Goal: Task Accomplishment & Management: Complete application form

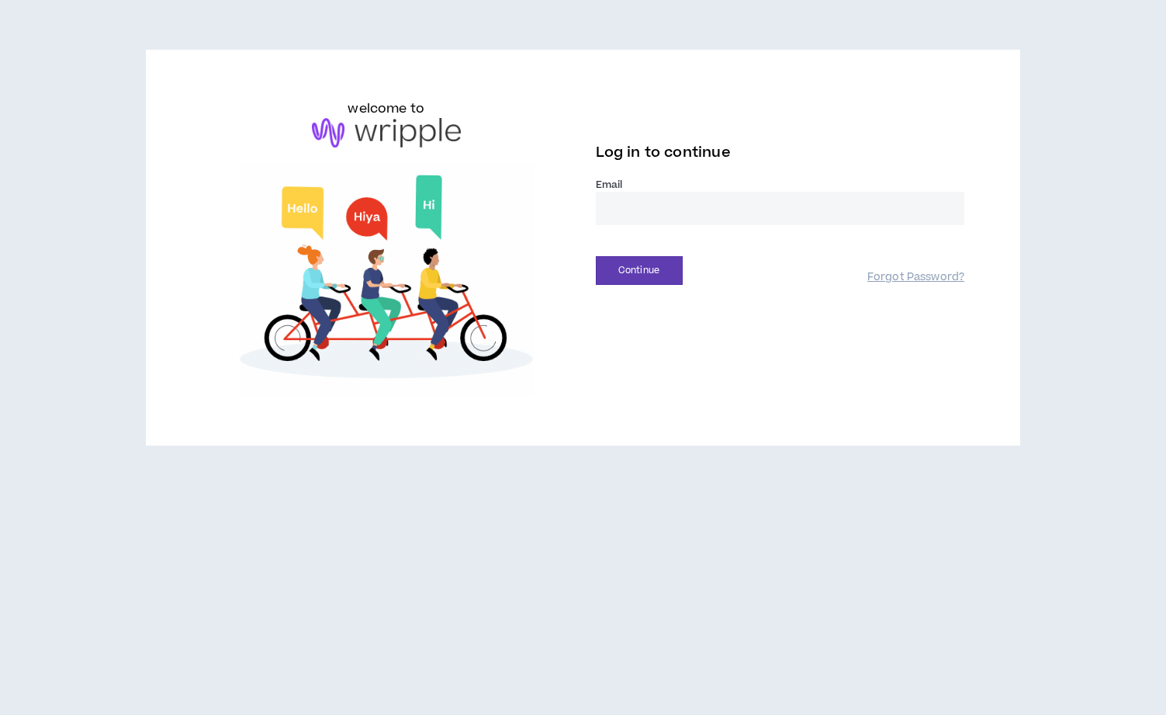
drag, startPoint x: 733, startPoint y: 189, endPoint x: 596, endPoint y: 188, distance: 136.6
click at [733, 189] on label "Email *" at bounding box center [780, 185] width 369 height 14
click at [692, 206] on input "email" at bounding box center [780, 208] width 369 height 33
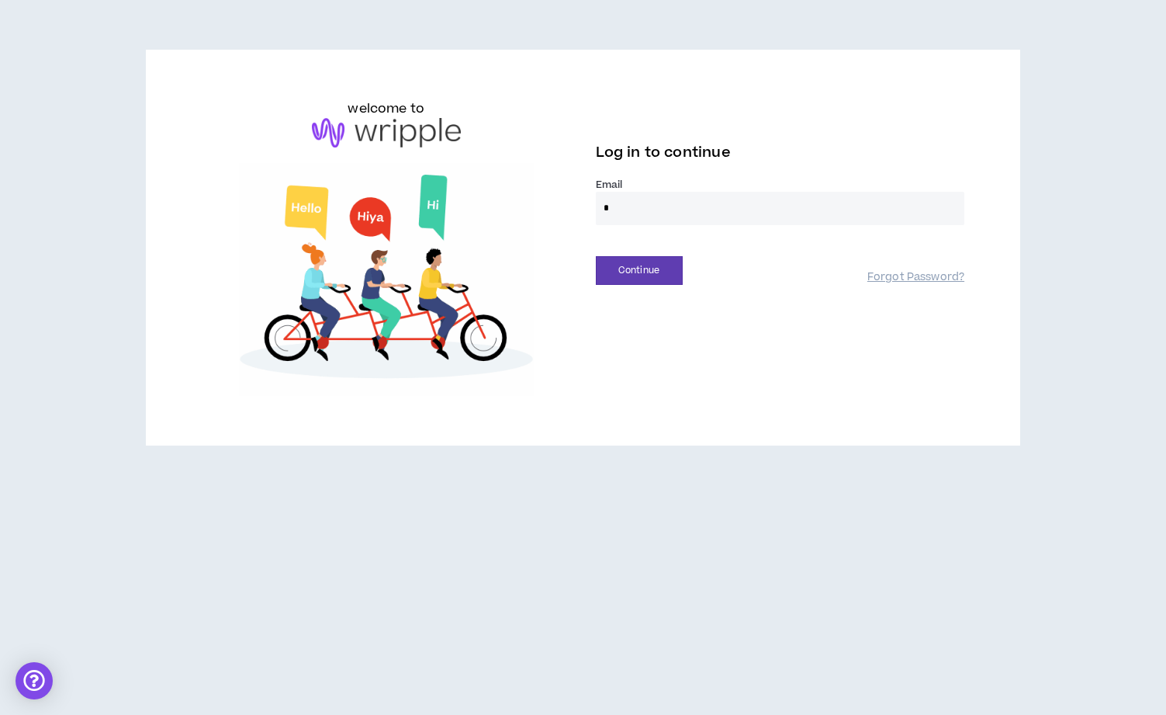
type input "**********"
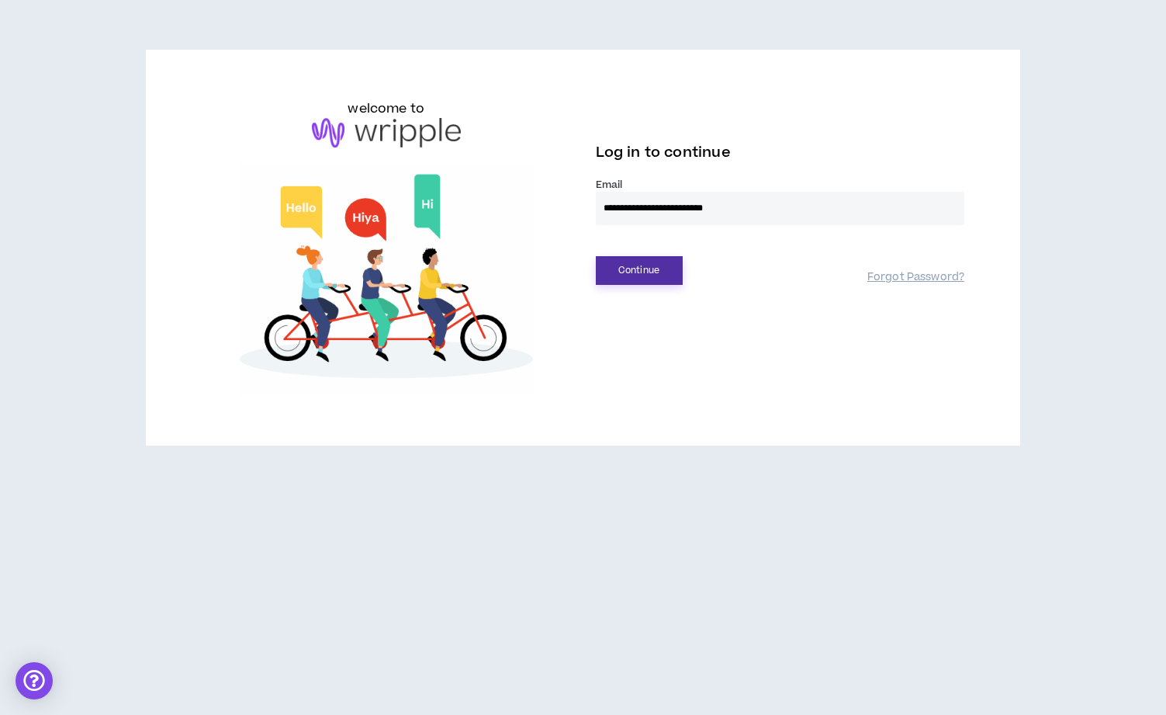
click at [644, 275] on button "Continue" at bounding box center [639, 270] width 87 height 29
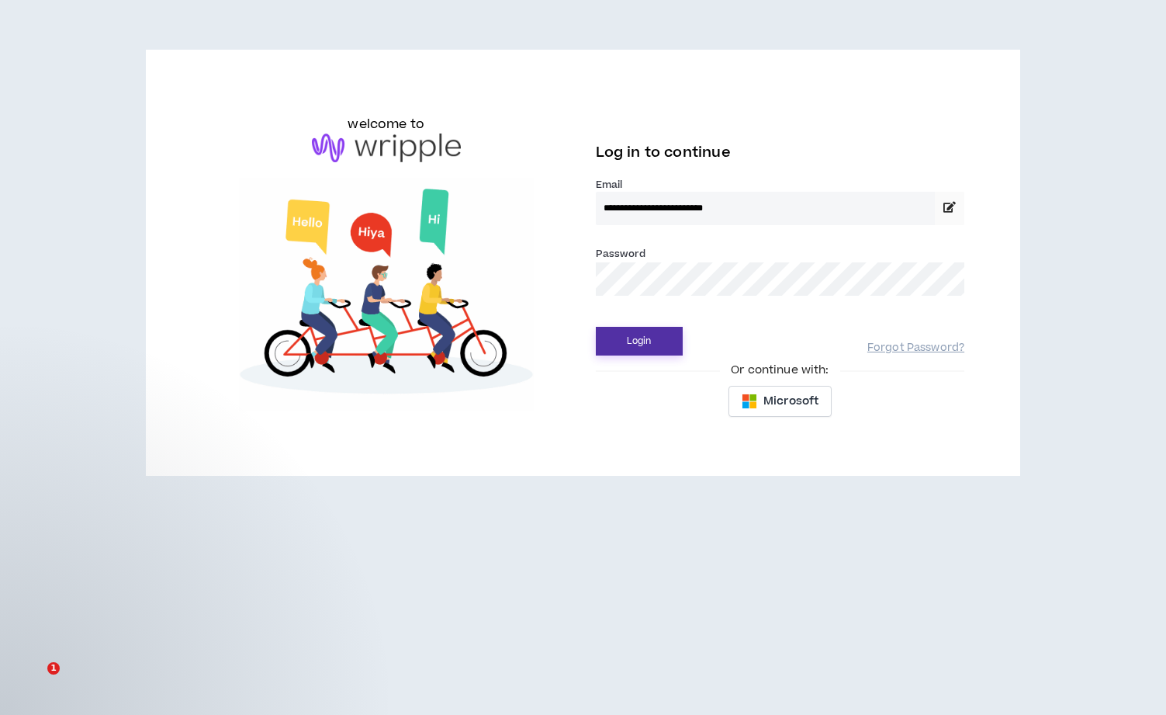
click at [652, 342] on button "Login" at bounding box center [639, 341] width 87 height 29
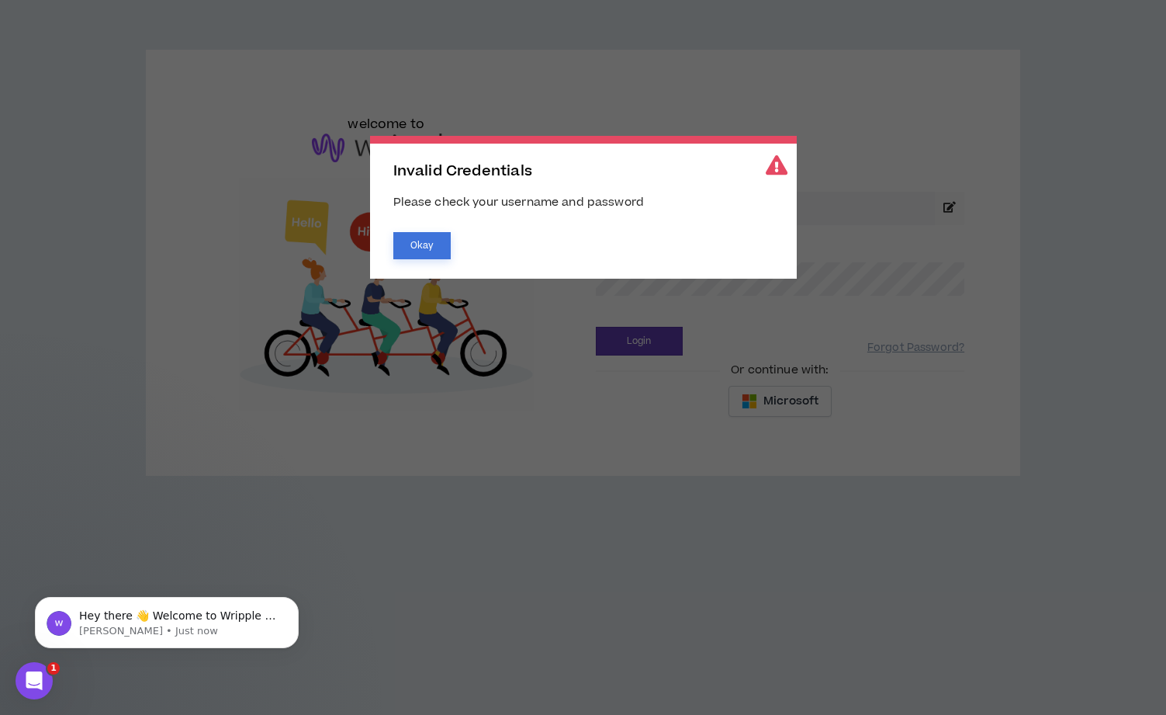
click at [431, 252] on button "Okay" at bounding box center [421, 245] width 57 height 27
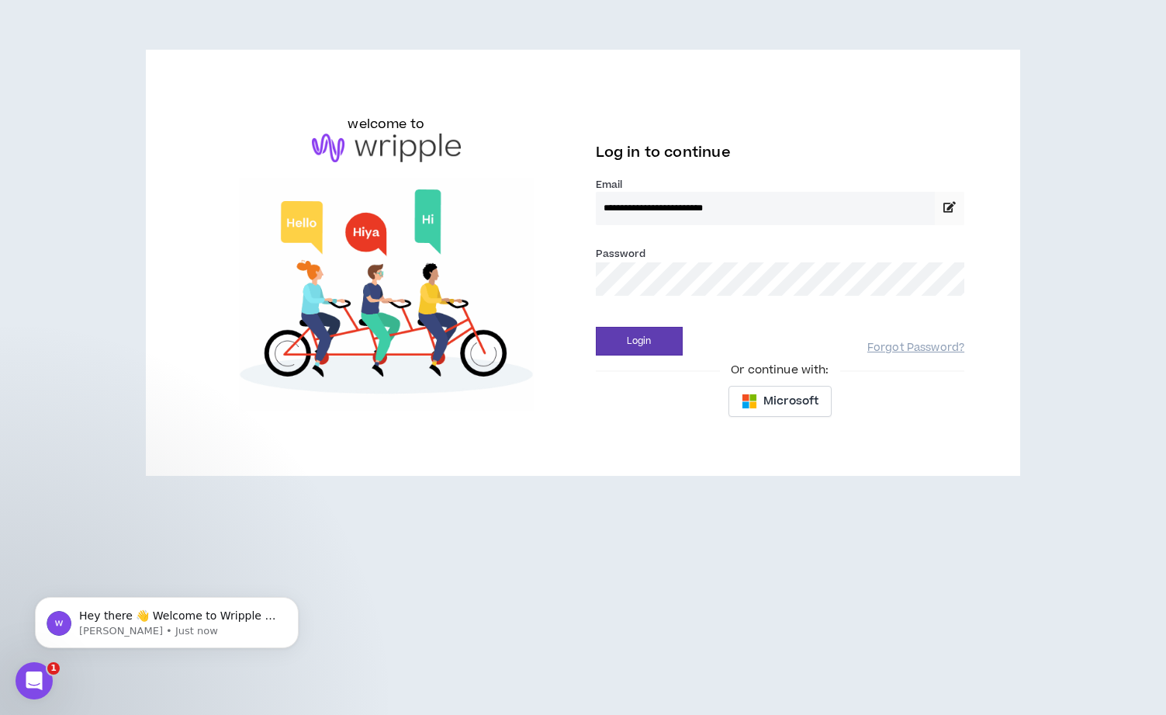
click at [538, 285] on div "**********" at bounding box center [583, 262] width 788 height 327
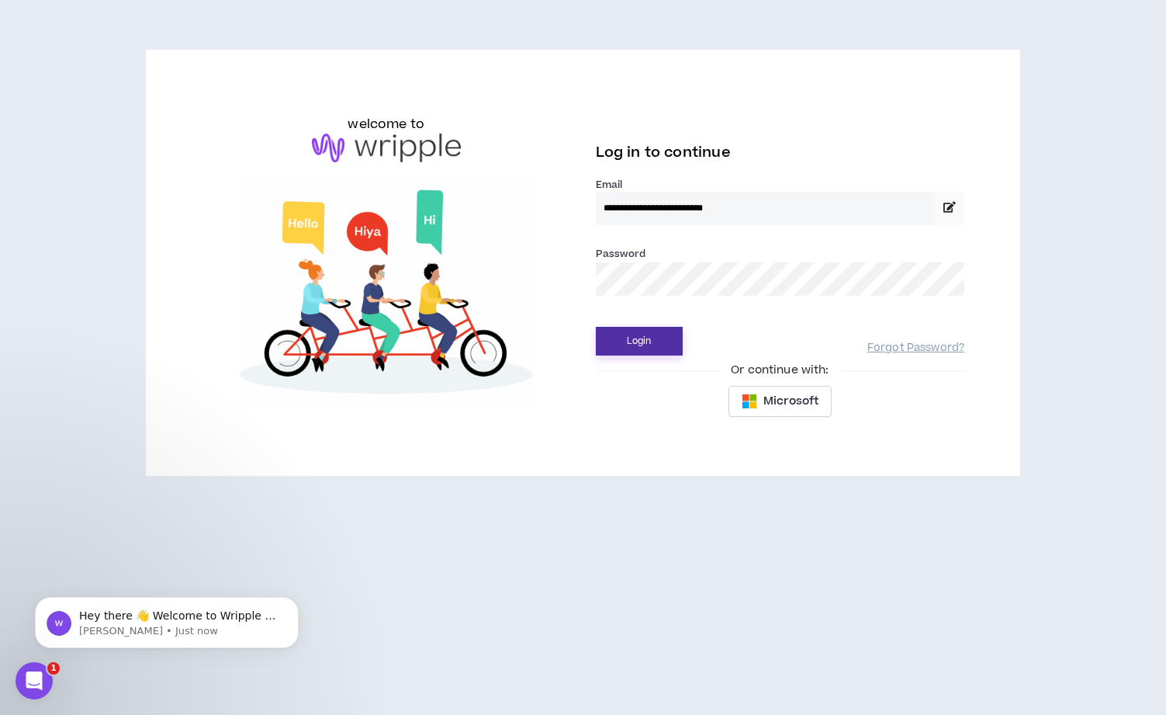
click at [640, 342] on button "Login" at bounding box center [639, 341] width 87 height 29
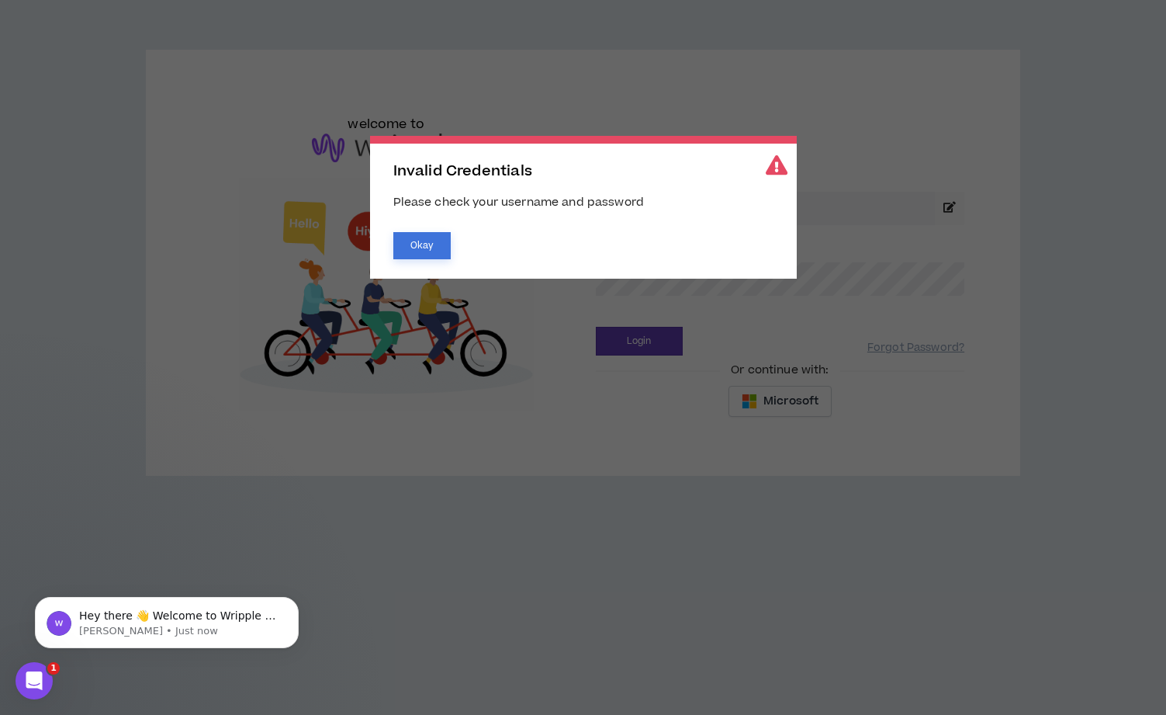
click at [431, 245] on button "Okay" at bounding box center [421, 245] width 57 height 27
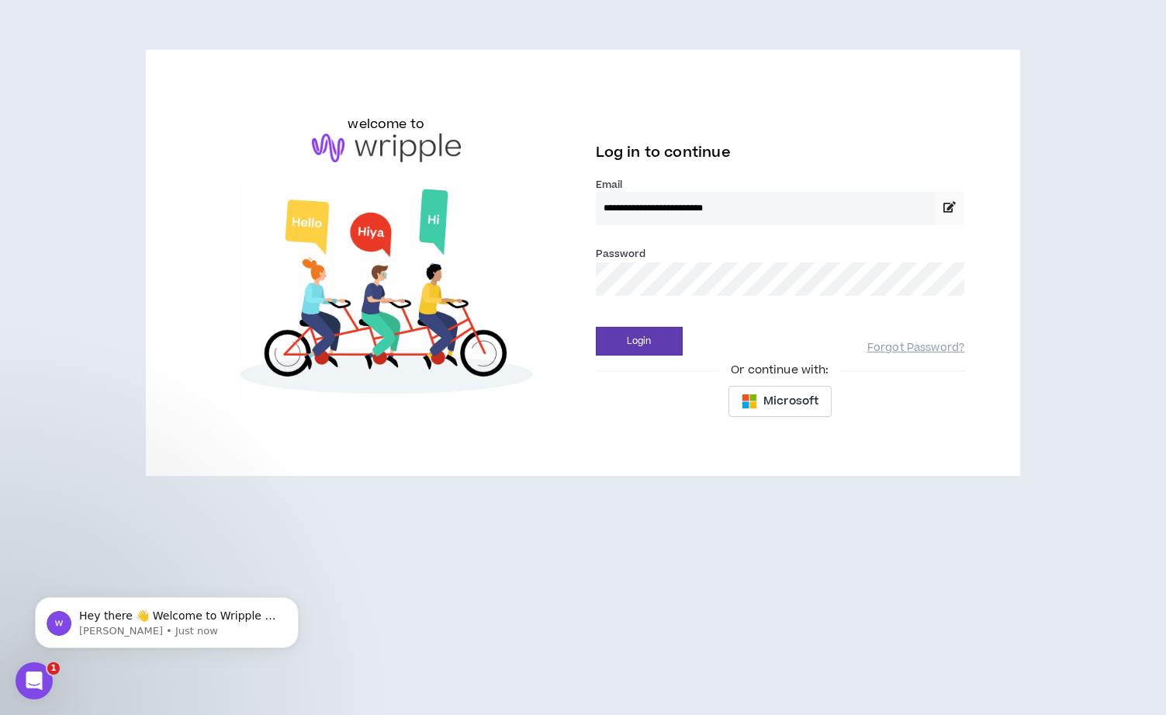
click at [566, 282] on div "**********" at bounding box center [583, 262] width 788 height 327
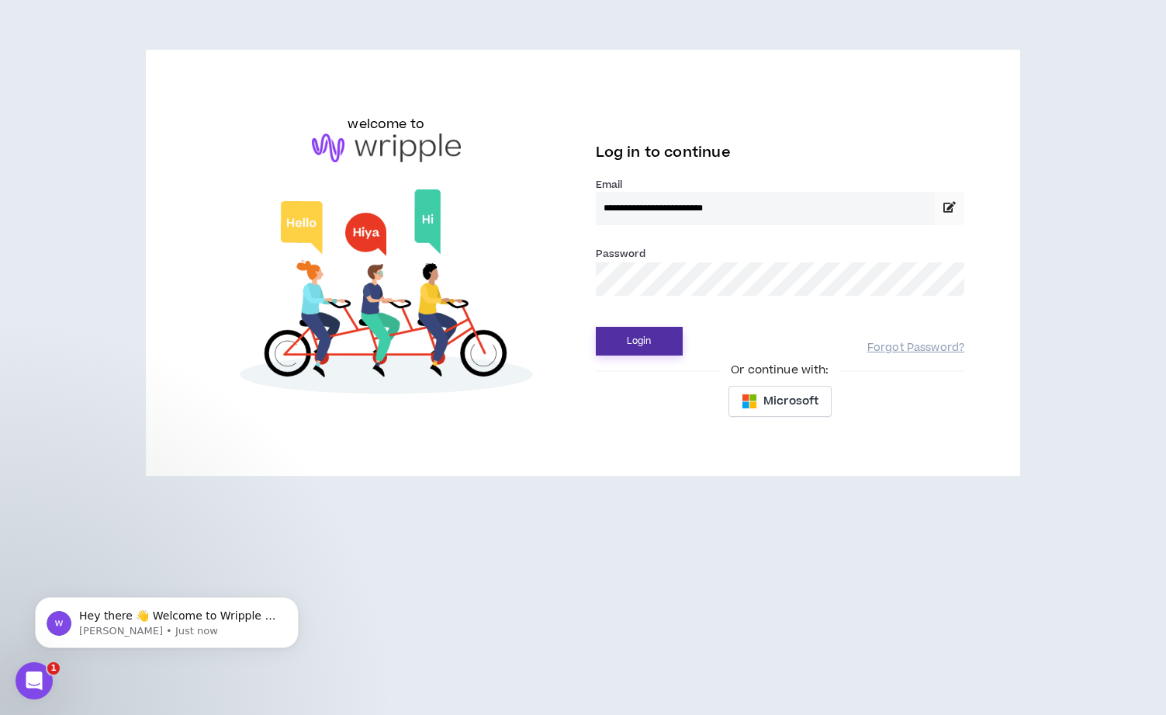
click at [639, 334] on button "Login" at bounding box center [639, 341] width 87 height 29
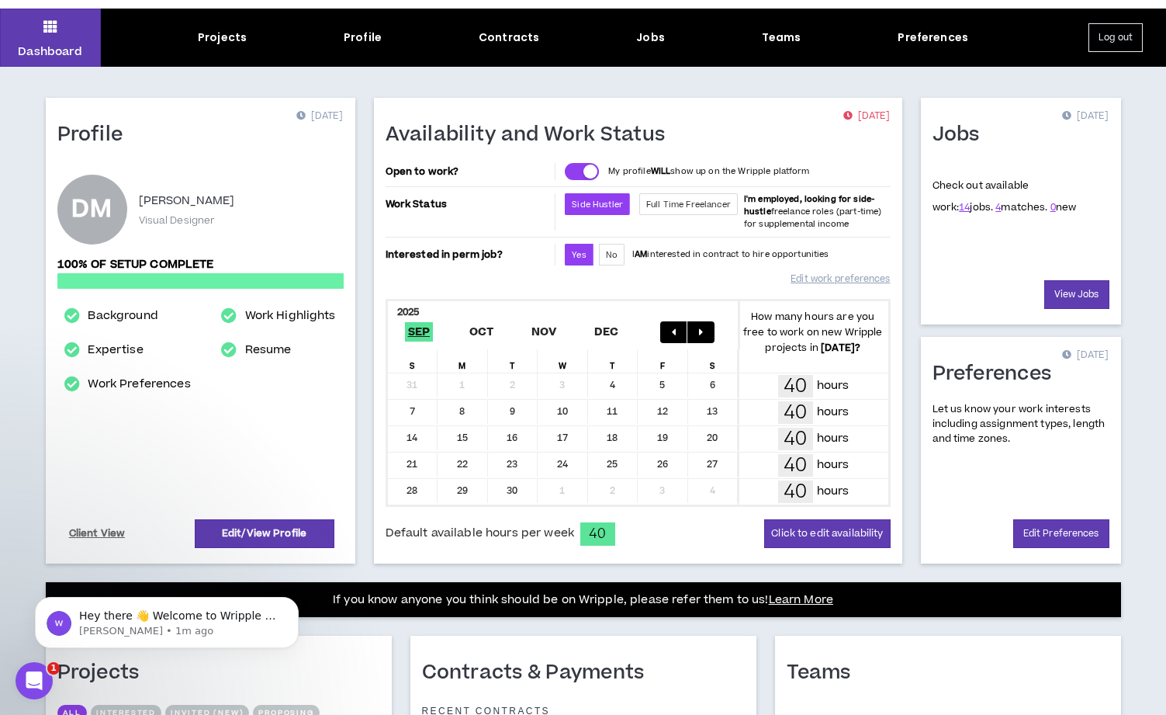
scroll to position [40, 0]
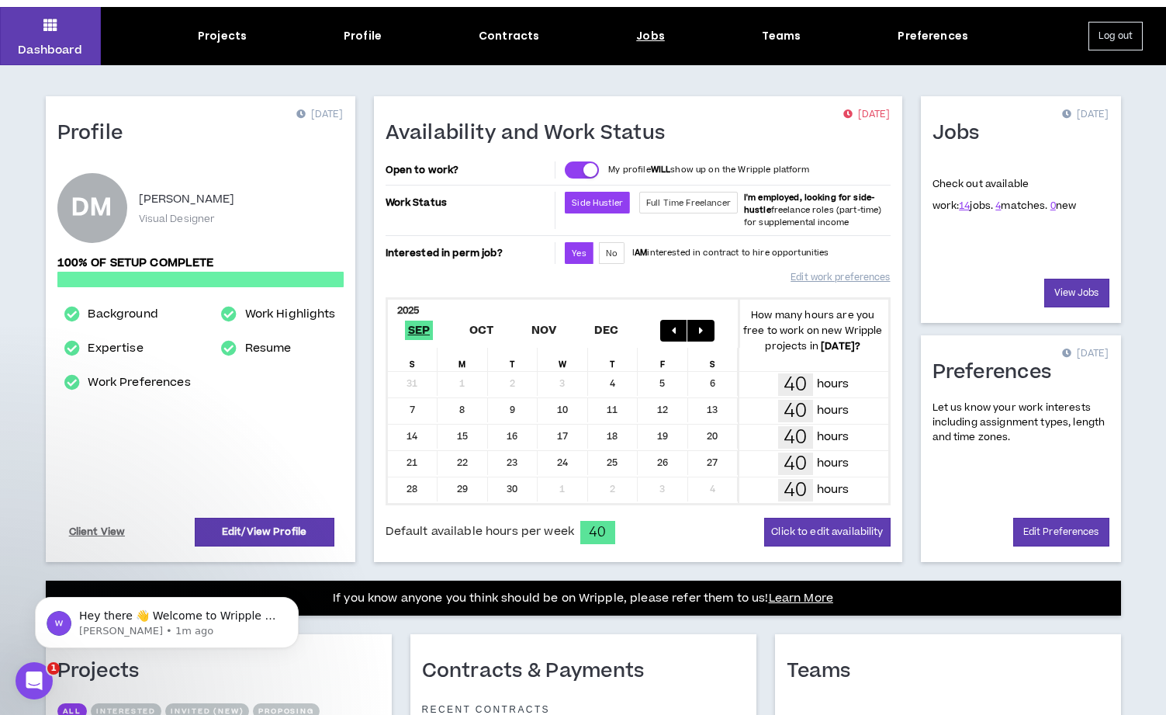
click at [659, 37] on div "Jobs" at bounding box center [650, 36] width 29 height 16
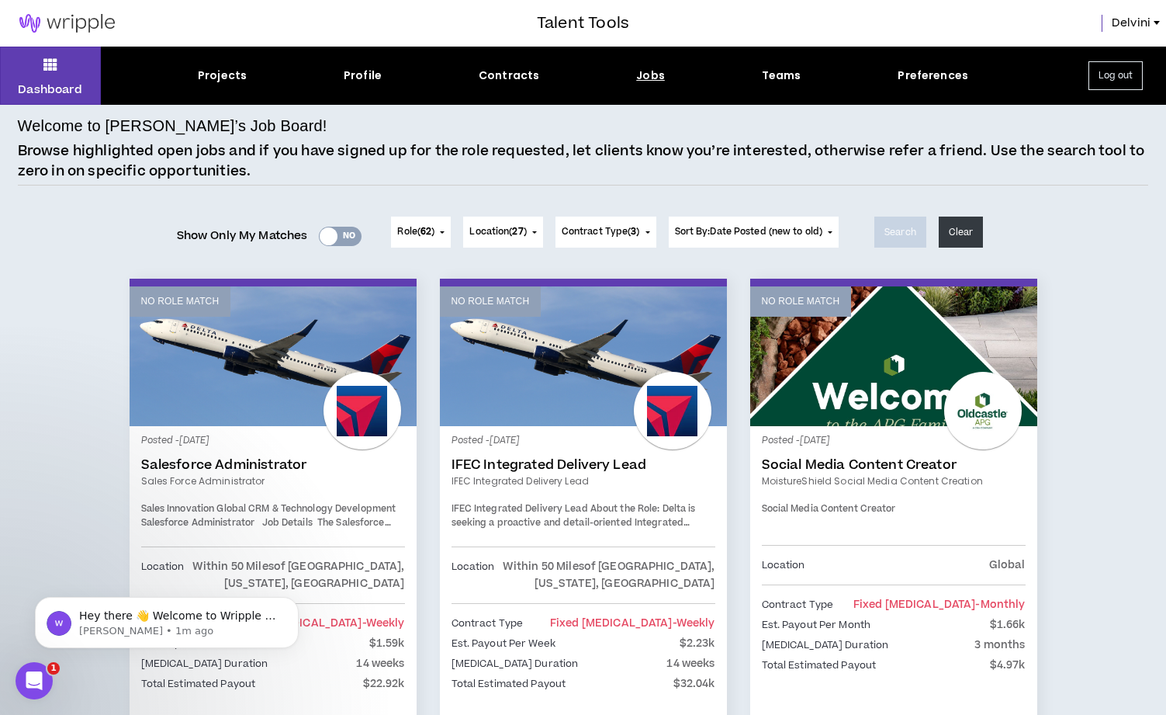
click at [345, 237] on div "Yes No" at bounding box center [340, 236] width 43 height 19
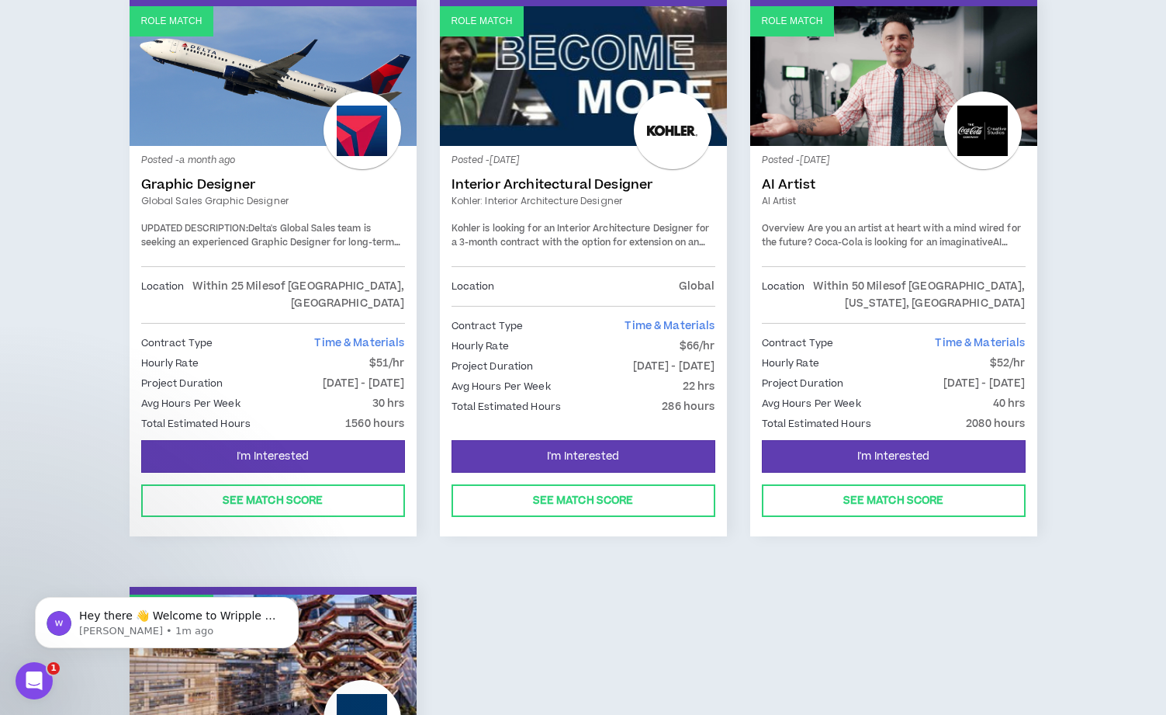
scroll to position [282, 0]
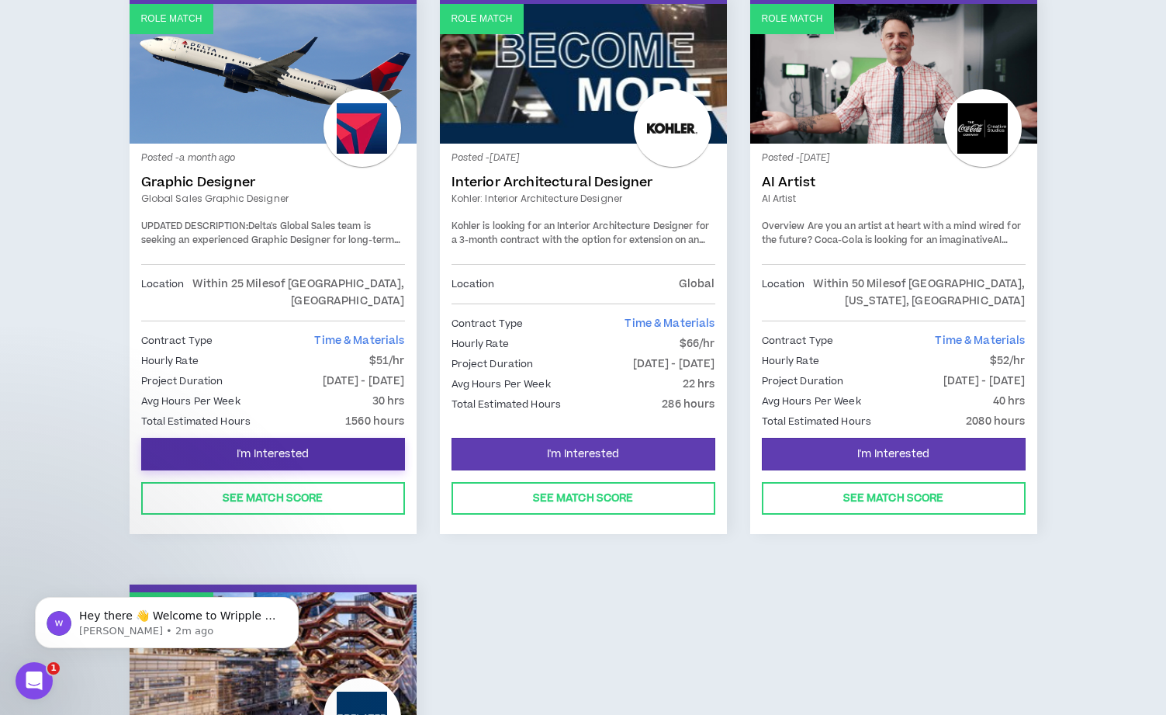
click at [305, 462] on button "I'm Interested" at bounding box center [273, 454] width 264 height 33
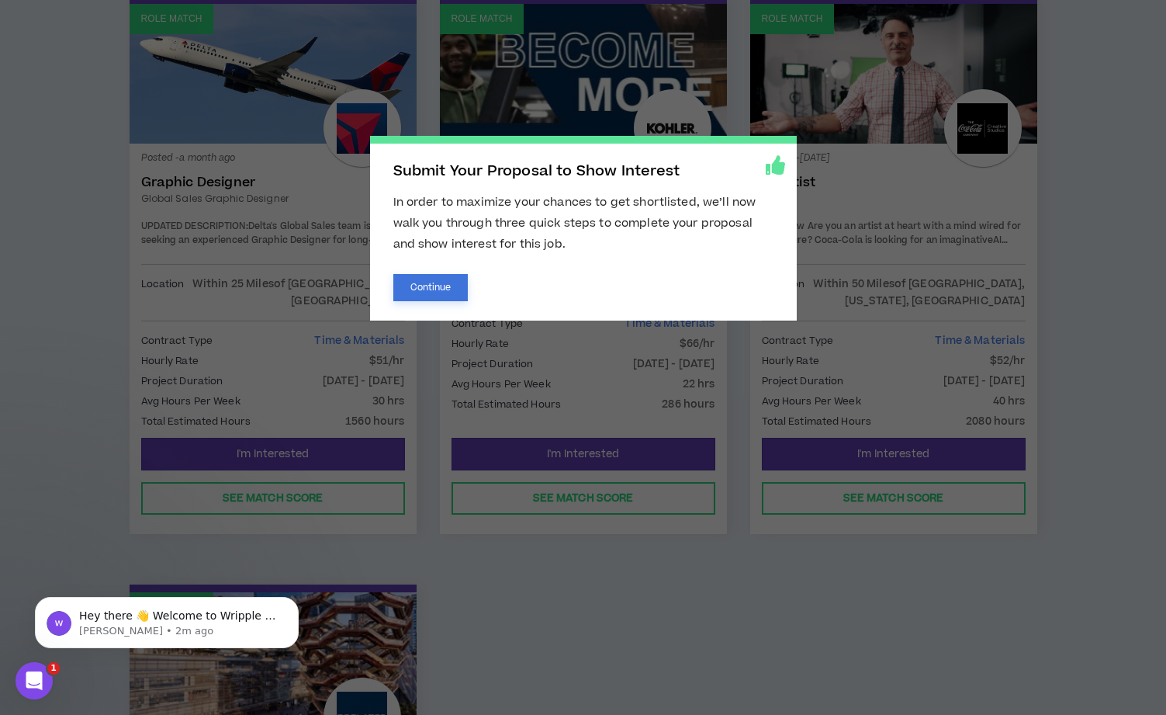
click at [442, 289] on button "Continue" at bounding box center [430, 287] width 75 height 27
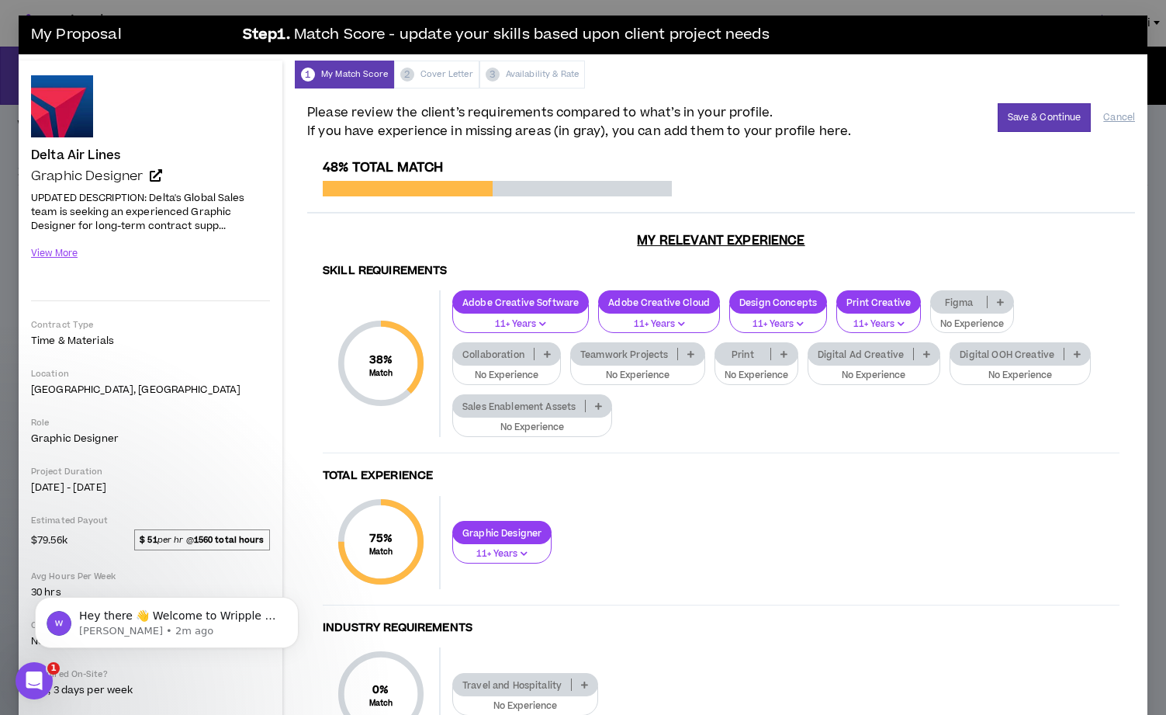
click at [759, 359] on p "Print" at bounding box center [743, 354] width 56 height 12
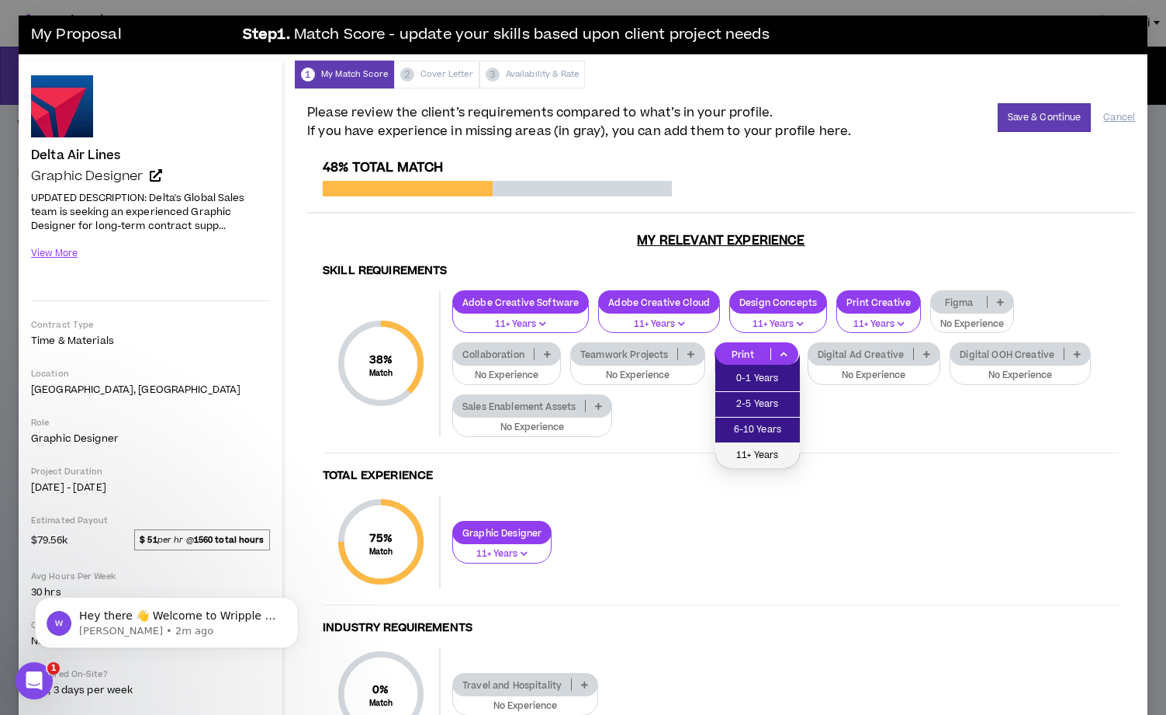
click at [768, 450] on span "11+ Years" at bounding box center [758, 455] width 66 height 17
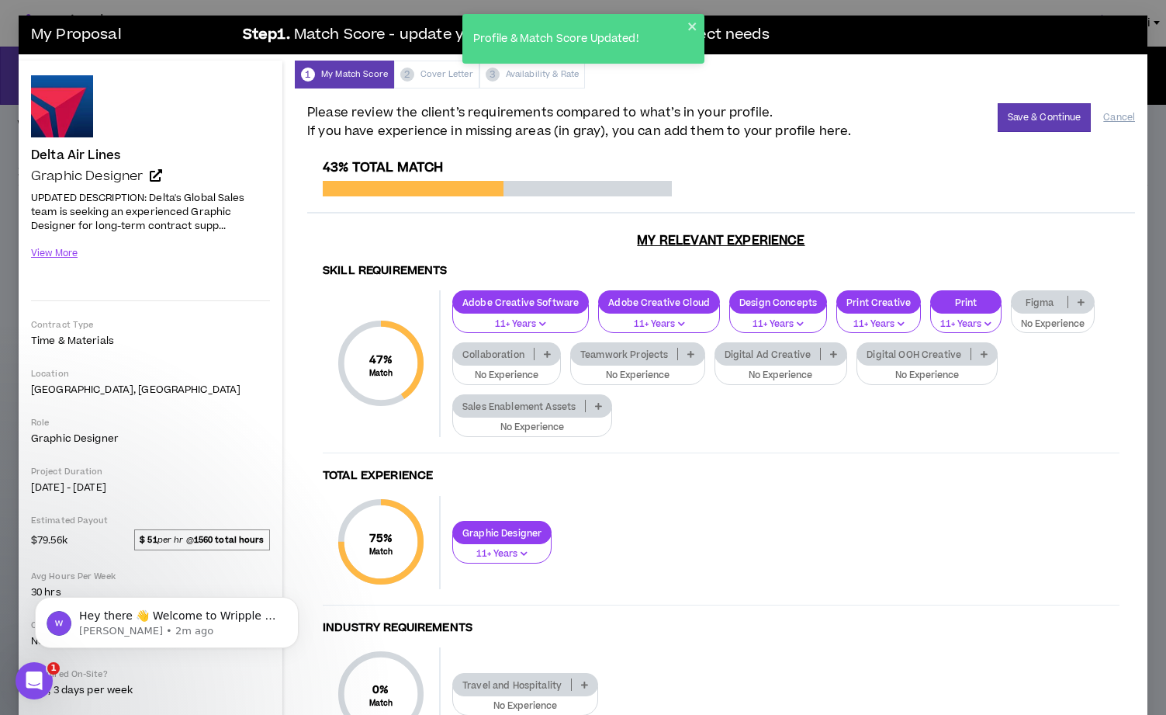
click at [655, 356] on p "Teamwork Projects" at bounding box center [624, 354] width 106 height 12
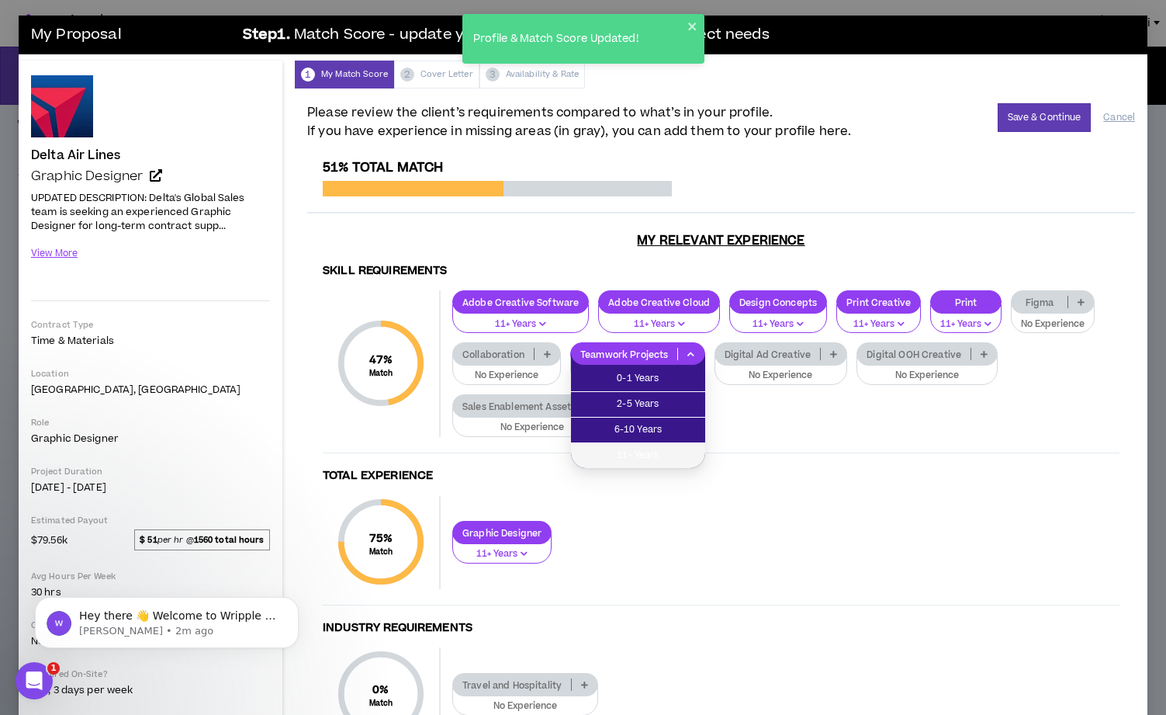
click at [656, 455] on span "11+ Years" at bounding box center [638, 455] width 116 height 17
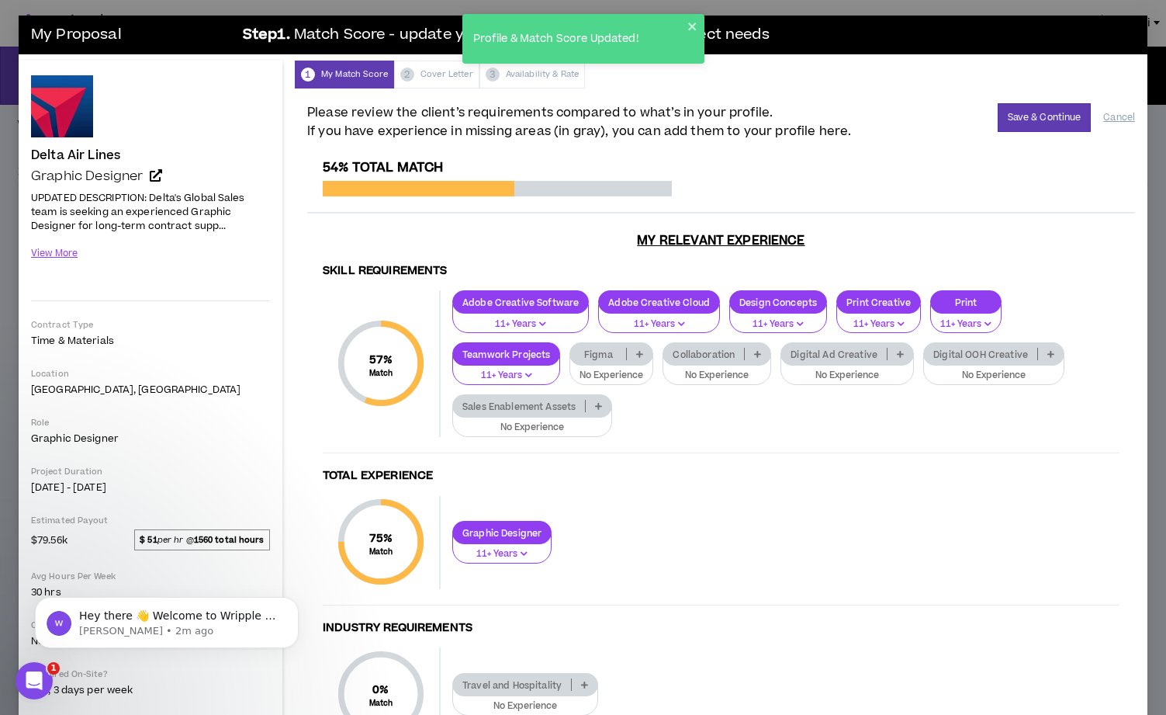
click at [608, 358] on p "Figma" at bounding box center [598, 354] width 56 height 12
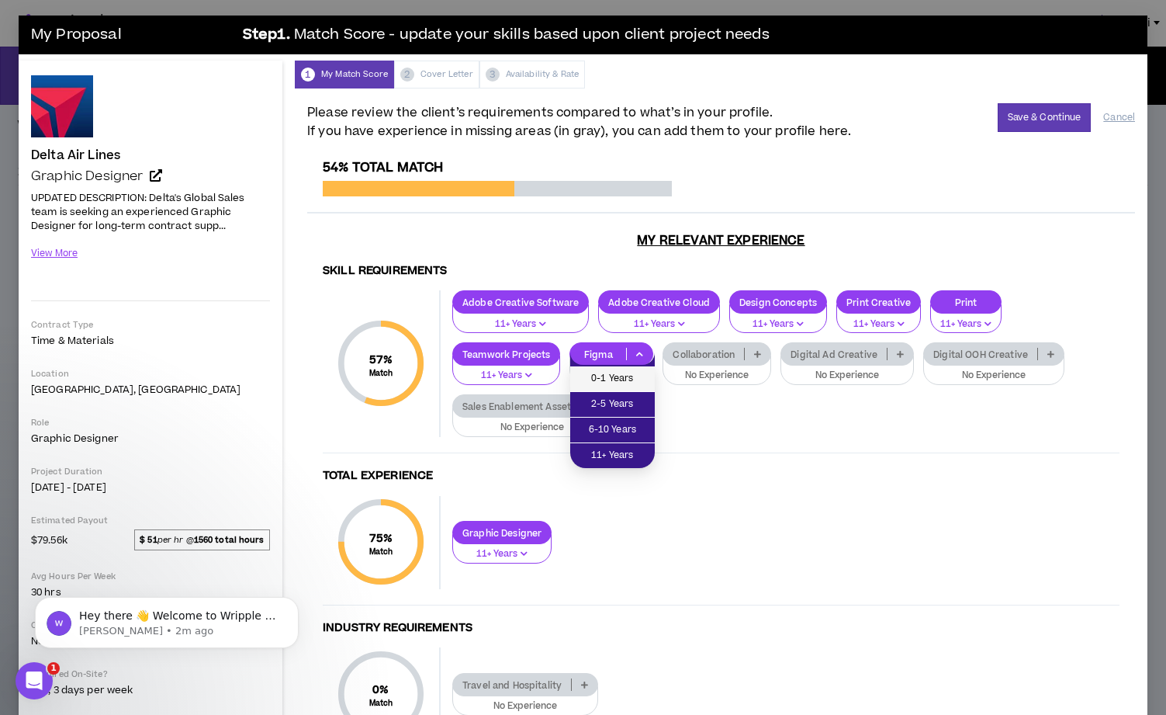
click at [610, 378] on span "0-1 Years" at bounding box center [613, 378] width 66 height 17
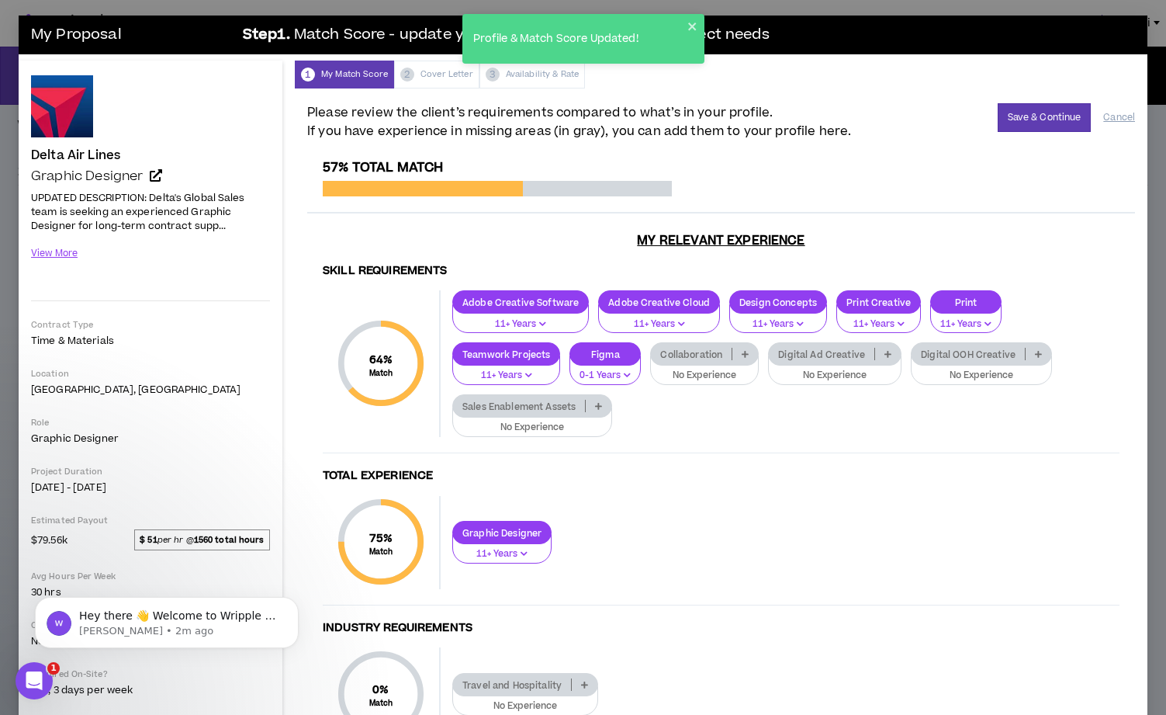
click at [706, 358] on p "Collaboration" at bounding box center [691, 354] width 81 height 12
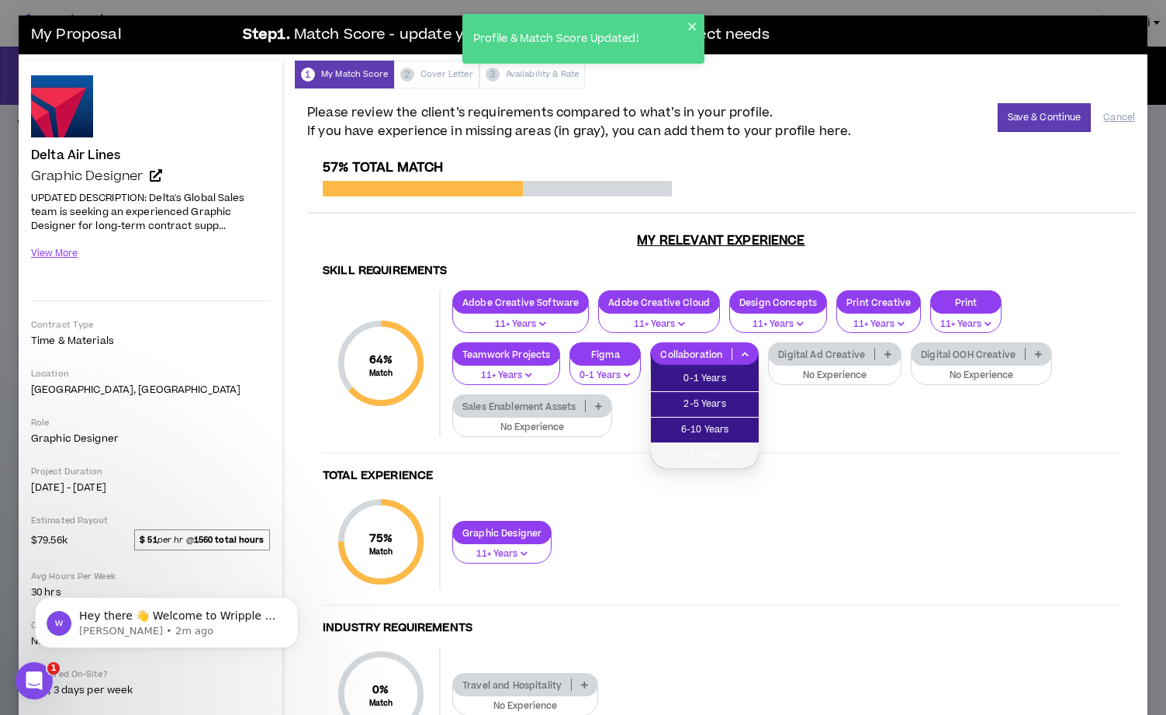
click at [713, 452] on span "11+ Years" at bounding box center [704, 455] width 89 height 17
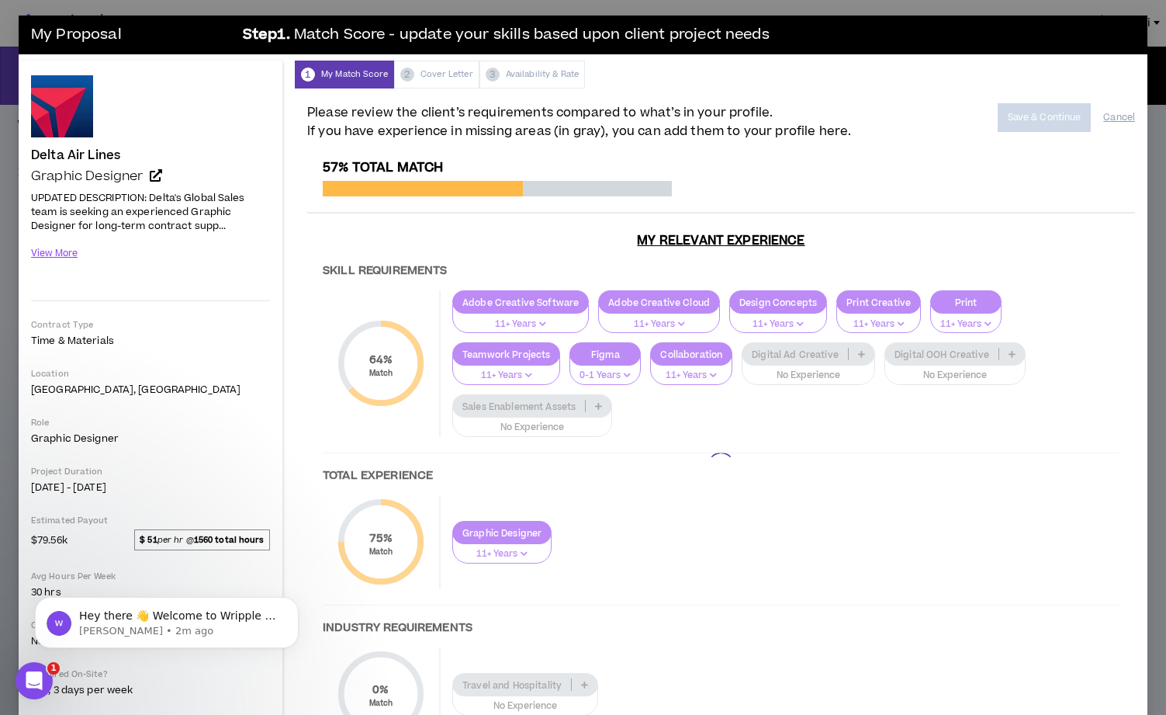
click at [802, 360] on div at bounding box center [721, 465] width 828 height 611
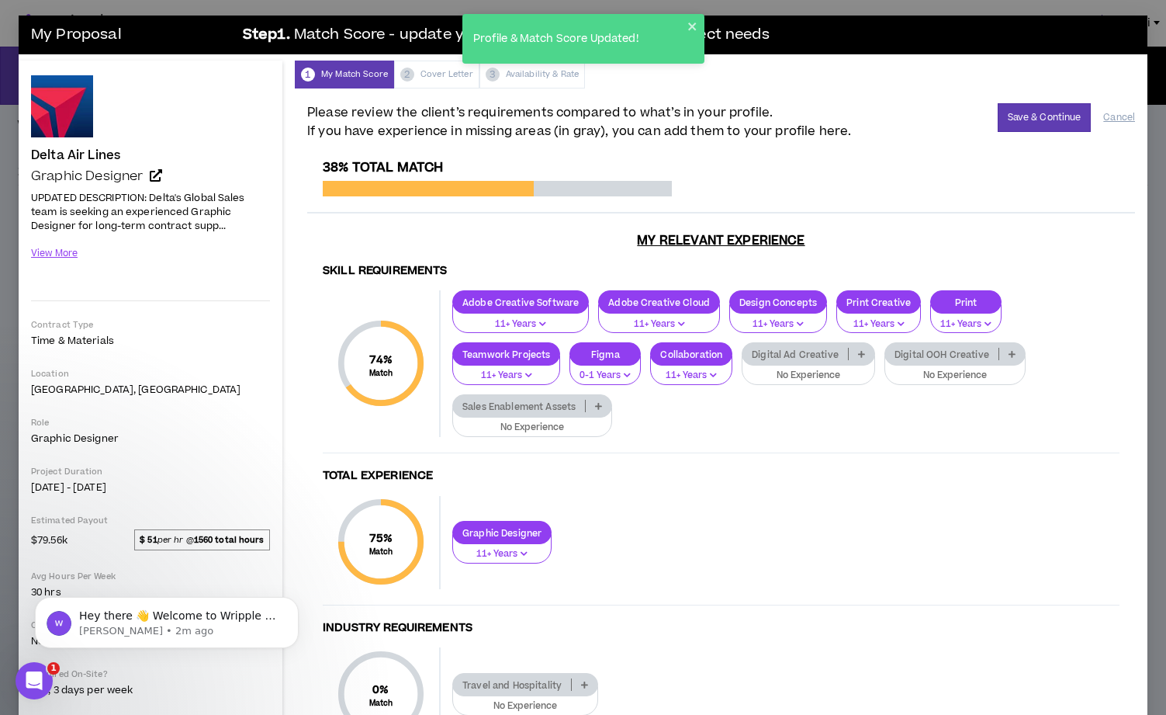
click at [804, 356] on p "Digital Ad Creative" at bounding box center [796, 354] width 106 height 12
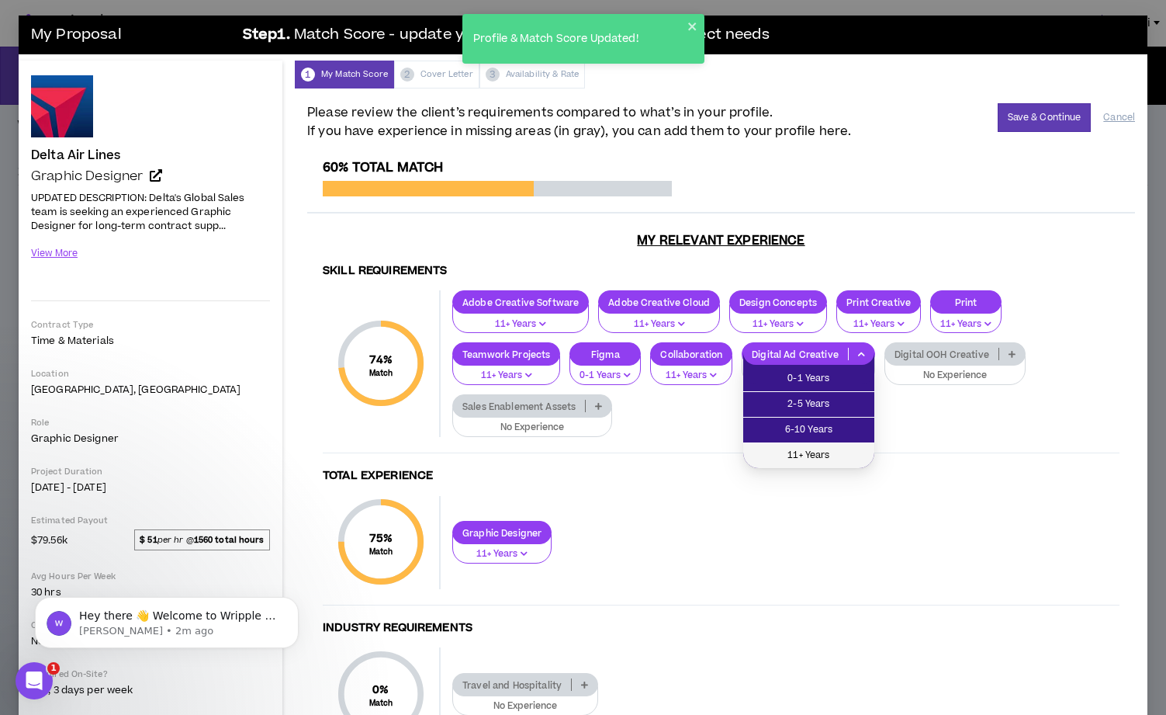
click at [804, 455] on span "11+ Years" at bounding box center [809, 455] width 113 height 17
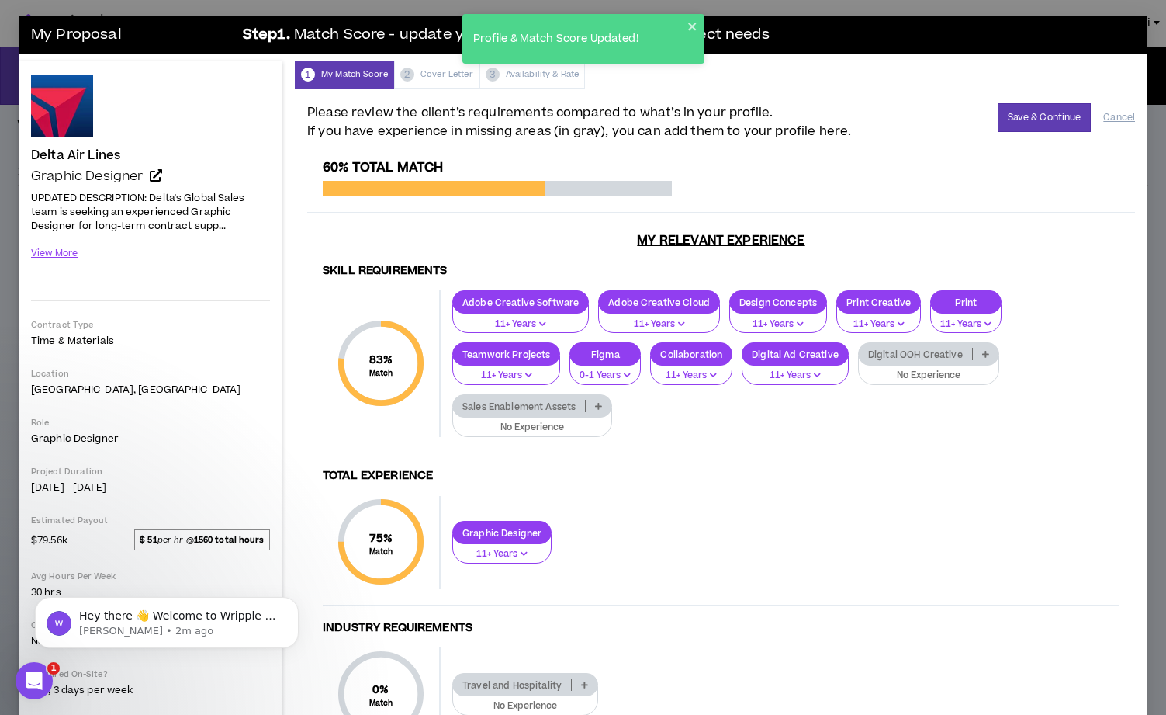
click at [935, 358] on p "Digital OOH Creative" at bounding box center [915, 354] width 113 height 12
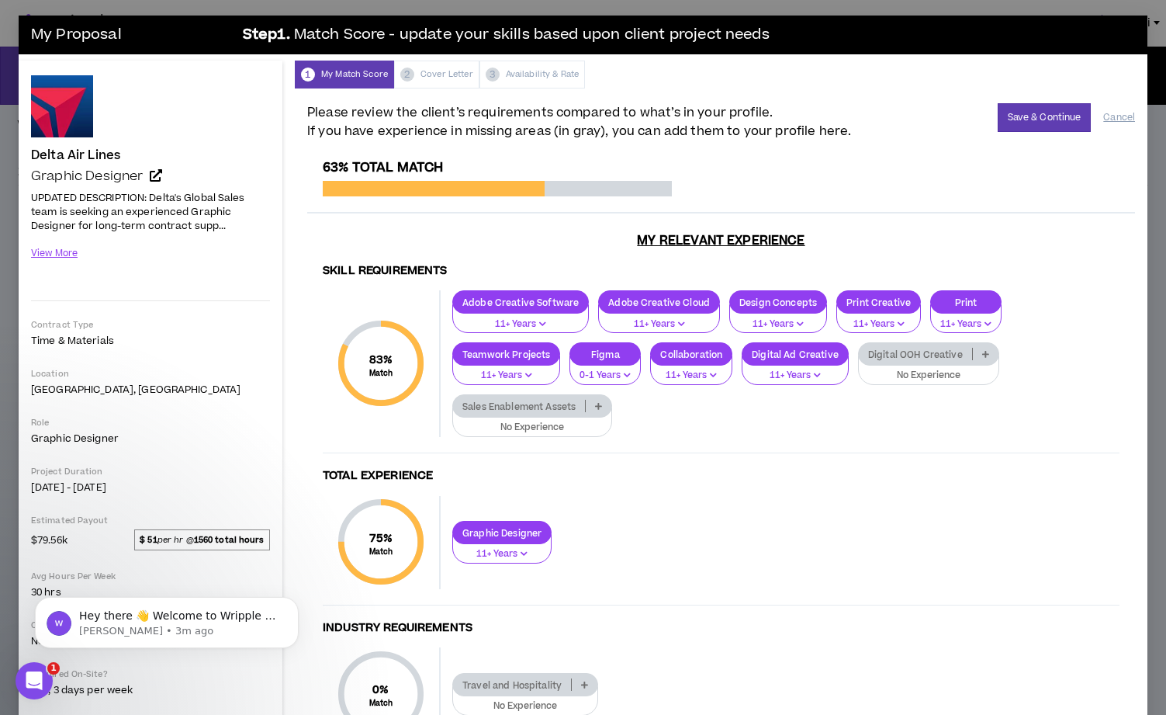
click at [760, 484] on div "Skill Requirements 83 % Match Skill Requirements Adobe Creative Software 11+ Ye…" at bounding box center [721, 512] width 828 height 520
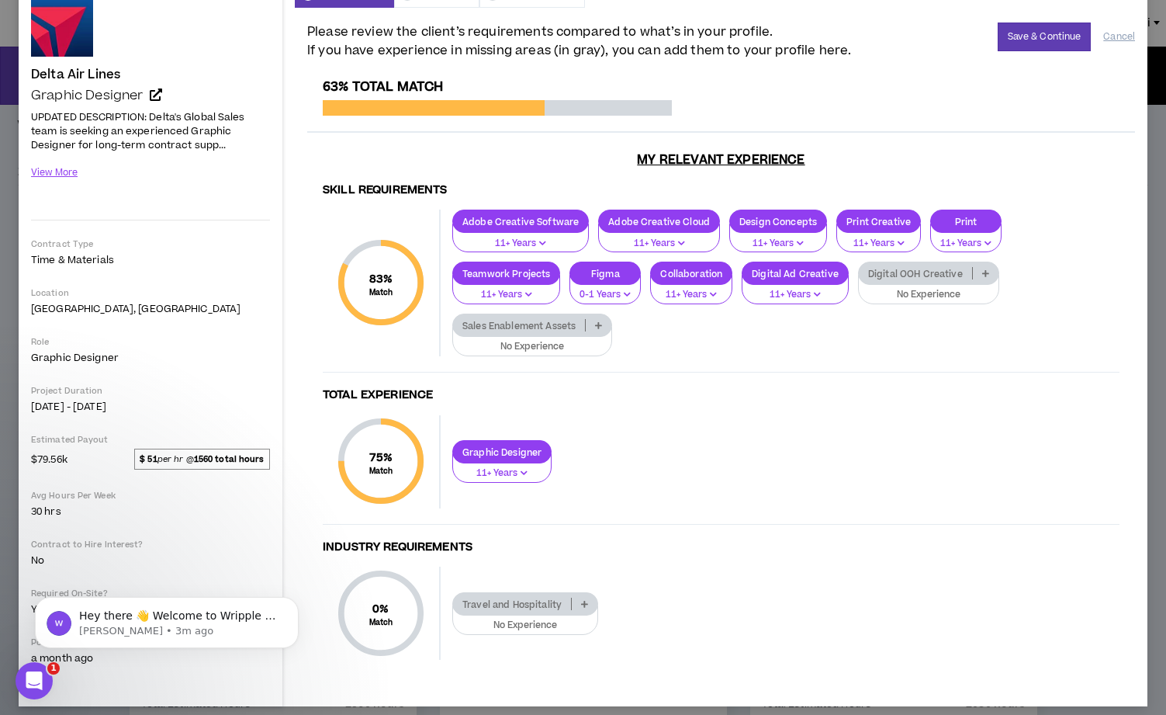
scroll to position [90, 0]
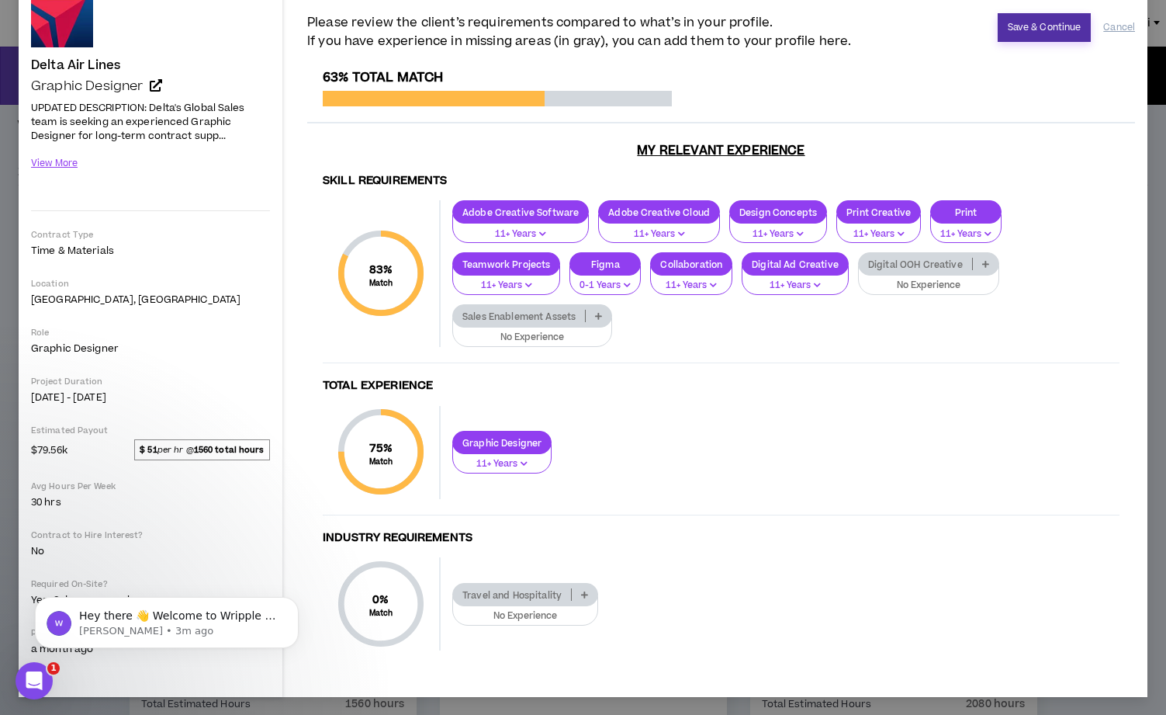
click at [1044, 29] on button "Save & Continue" at bounding box center [1045, 27] width 94 height 29
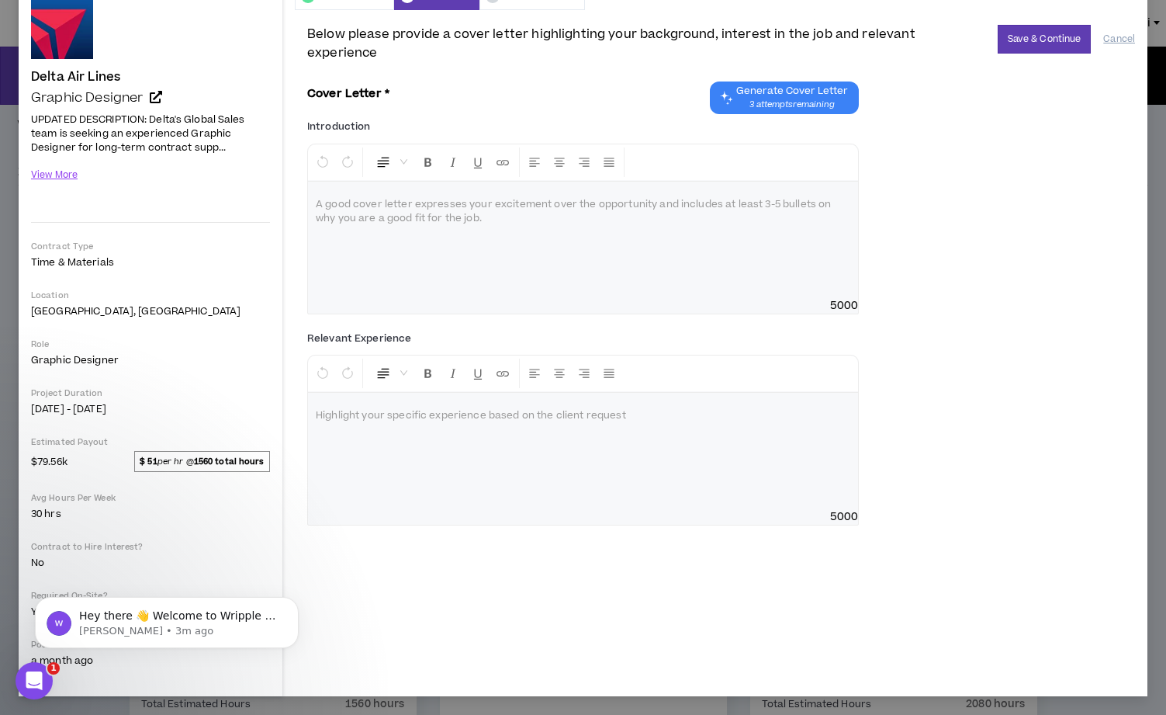
scroll to position [78, 0]
click at [66, 172] on button "View More" at bounding box center [54, 174] width 47 height 27
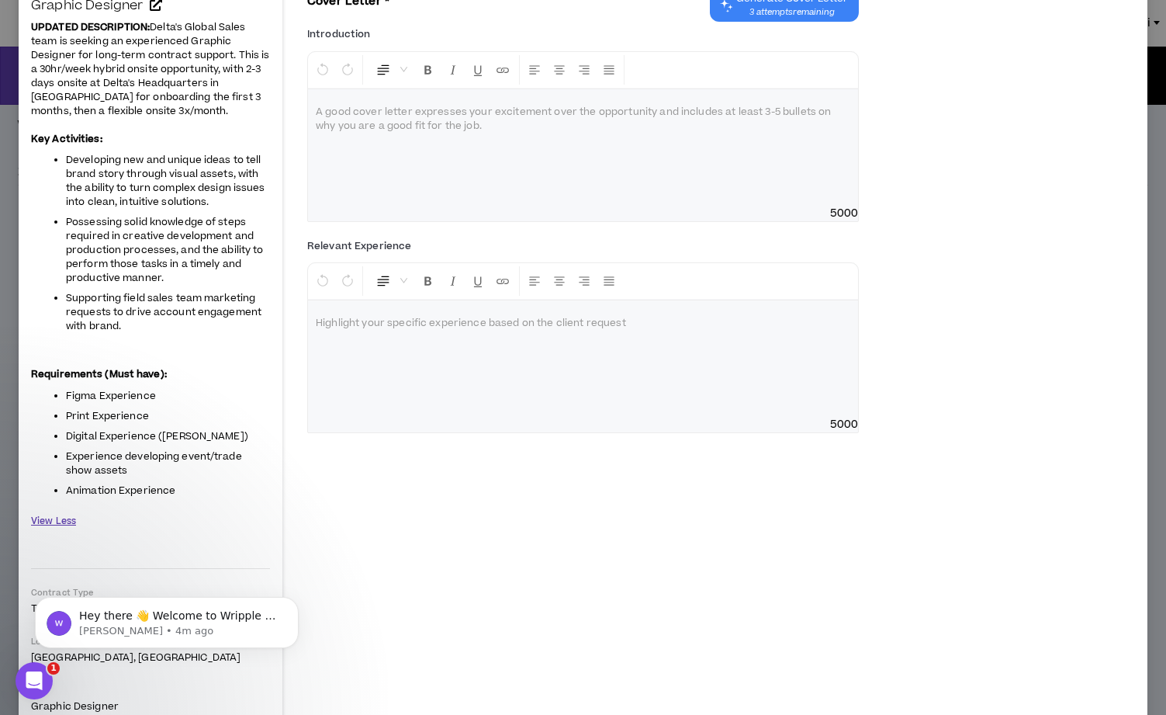
scroll to position [172, 0]
click at [46, 669] on div "Open Intercom Messenger" at bounding box center [31, 678] width 51 height 51
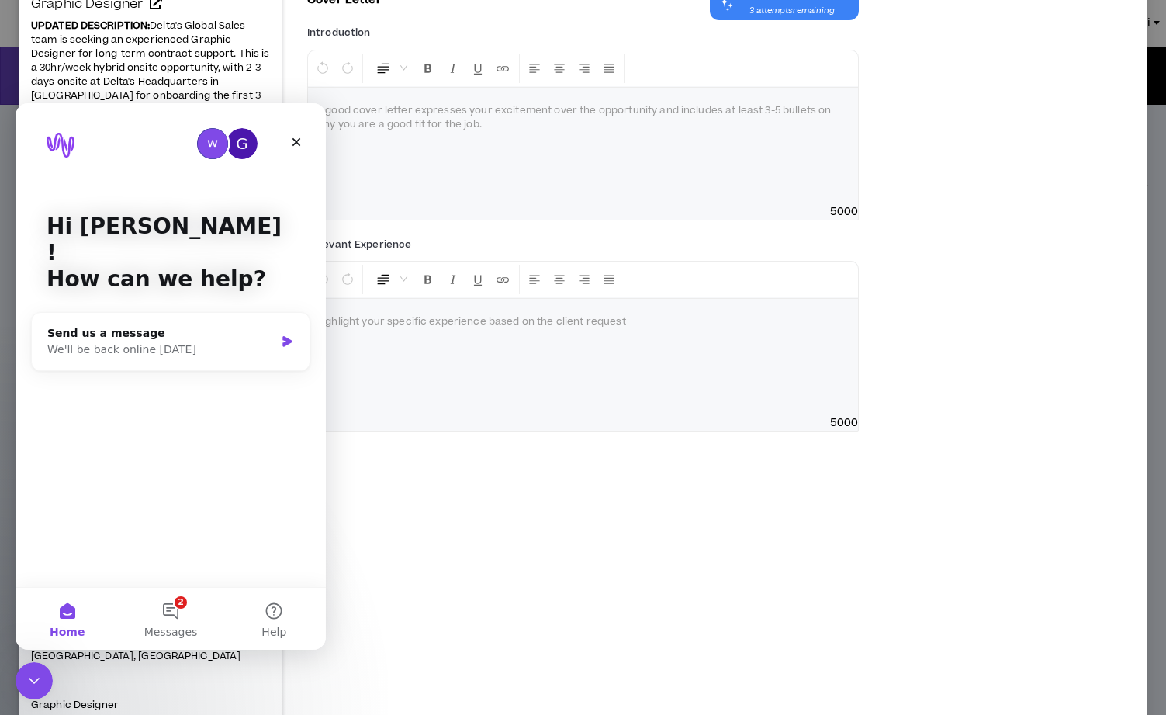
scroll to position [0, 0]
click at [180, 604] on button "2 Messages" at bounding box center [170, 618] width 103 height 62
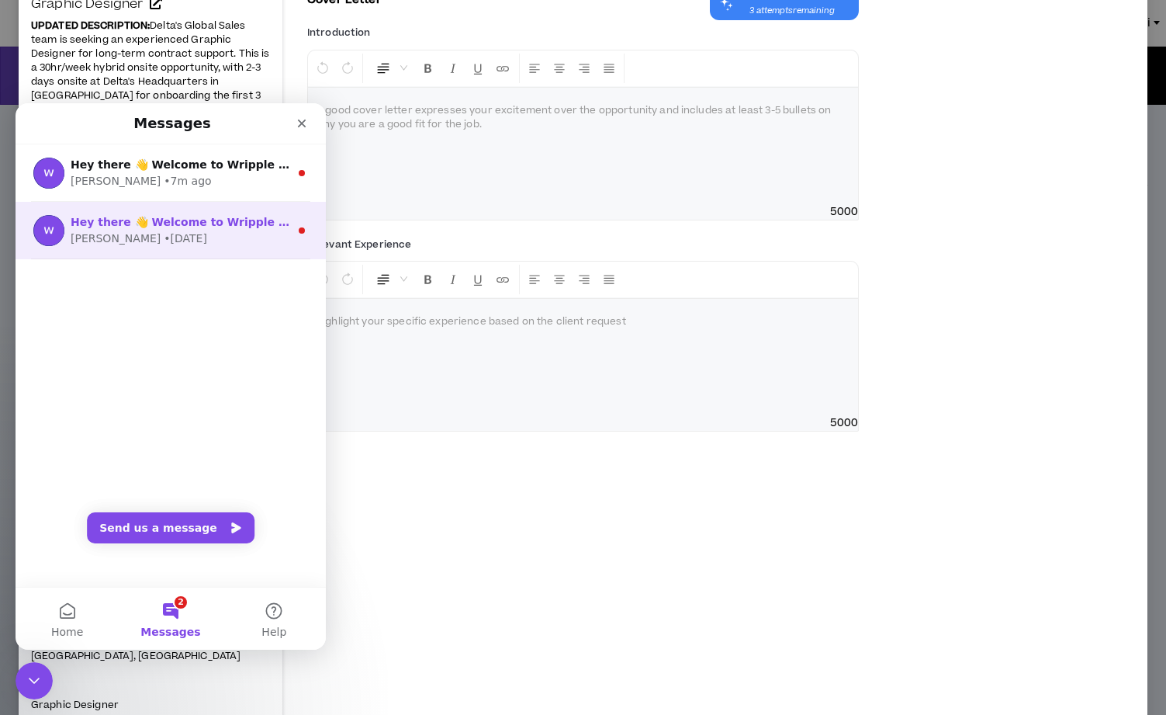
click at [225, 241] on div "[PERSON_NAME] • [DATE]" at bounding box center [180, 238] width 219 height 16
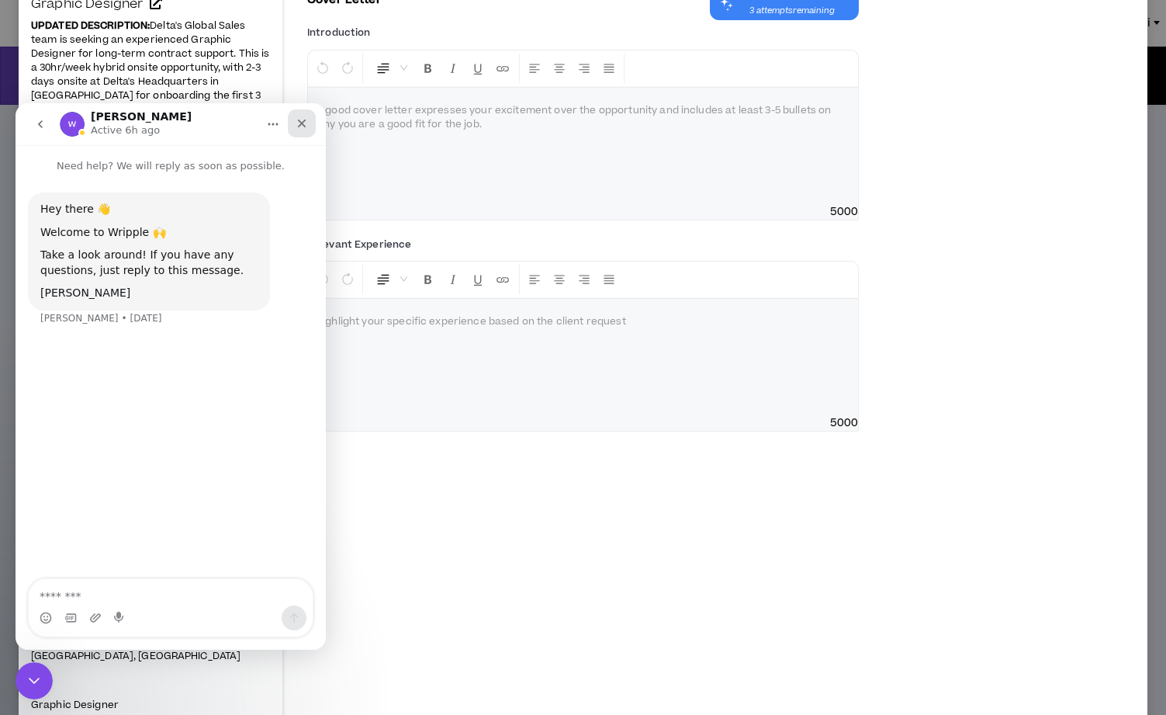
click at [298, 126] on icon "Close" at bounding box center [302, 123] width 9 height 9
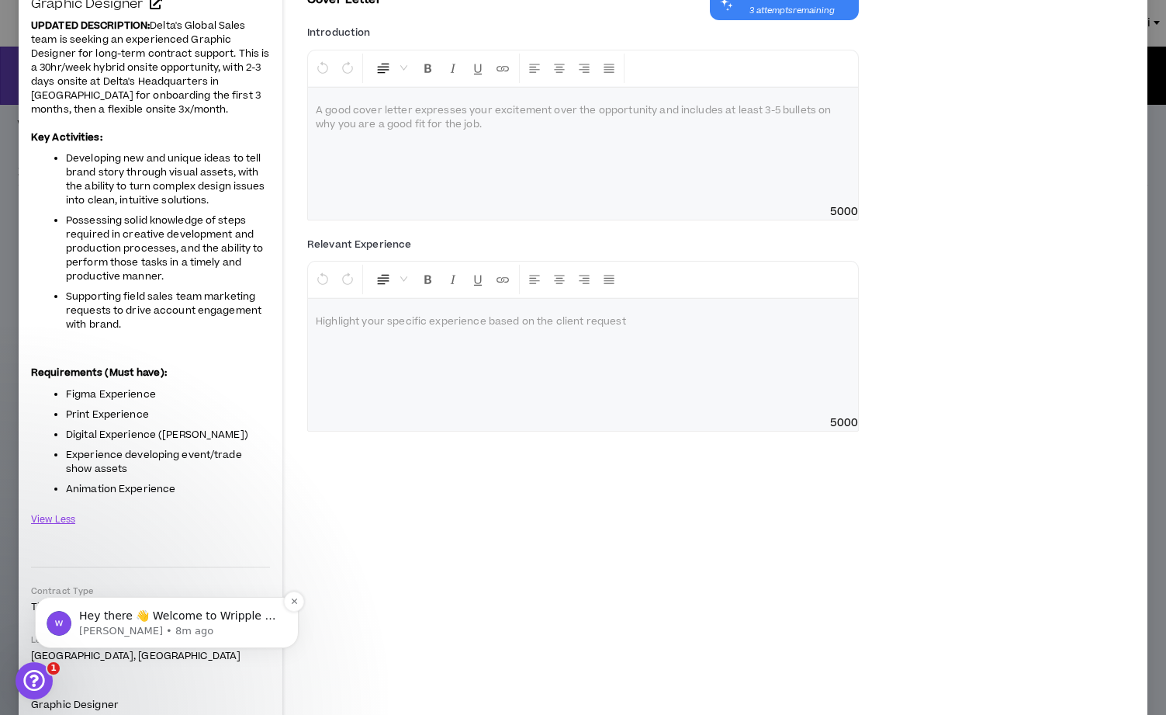
click at [225, 625] on p "[PERSON_NAME] • 8m ago" at bounding box center [179, 631] width 200 height 14
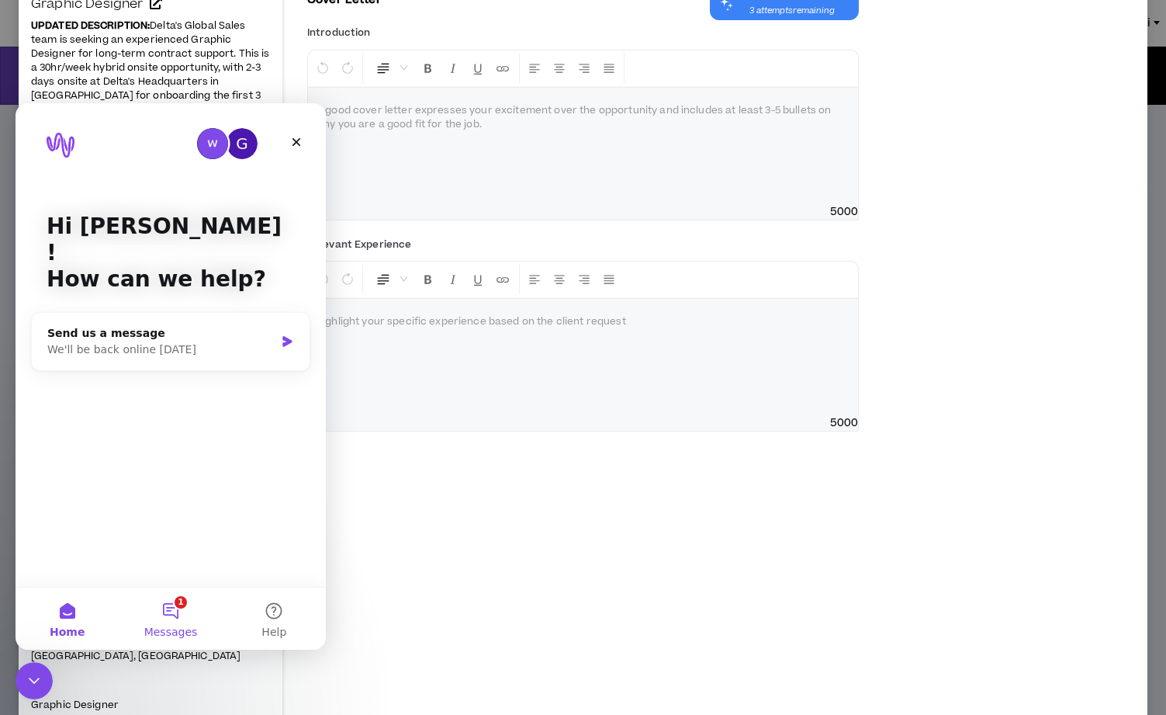
click at [178, 615] on button "1 Messages" at bounding box center [170, 618] width 103 height 62
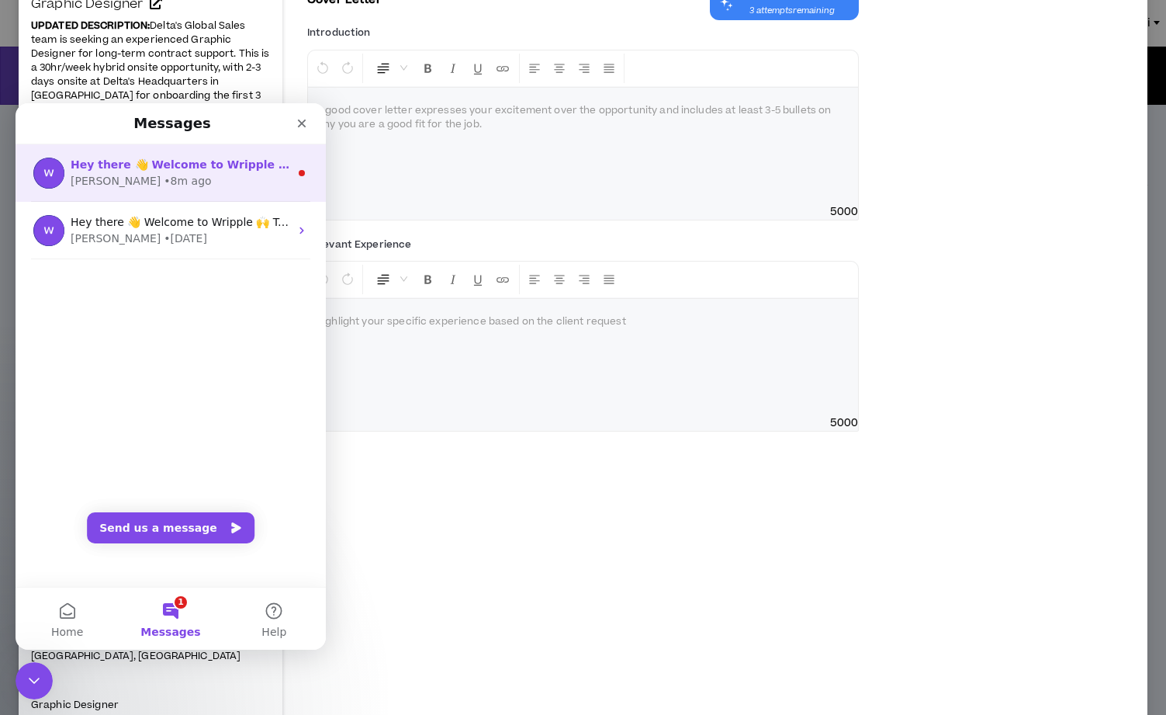
click at [200, 168] on span "Hey there 👋 Welcome to Wripple 🙌 Take a look around! If you have any questions,…" at bounding box center [462, 164] width 783 height 12
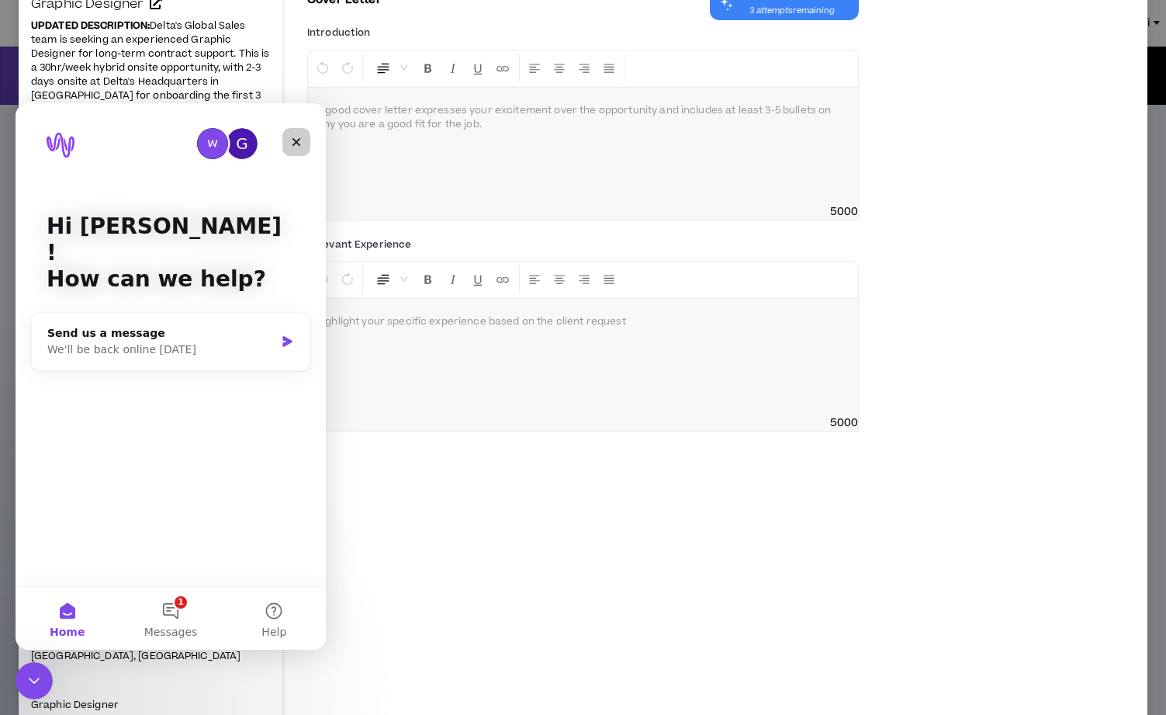
click at [300, 139] on icon "Close" at bounding box center [296, 142] width 12 height 12
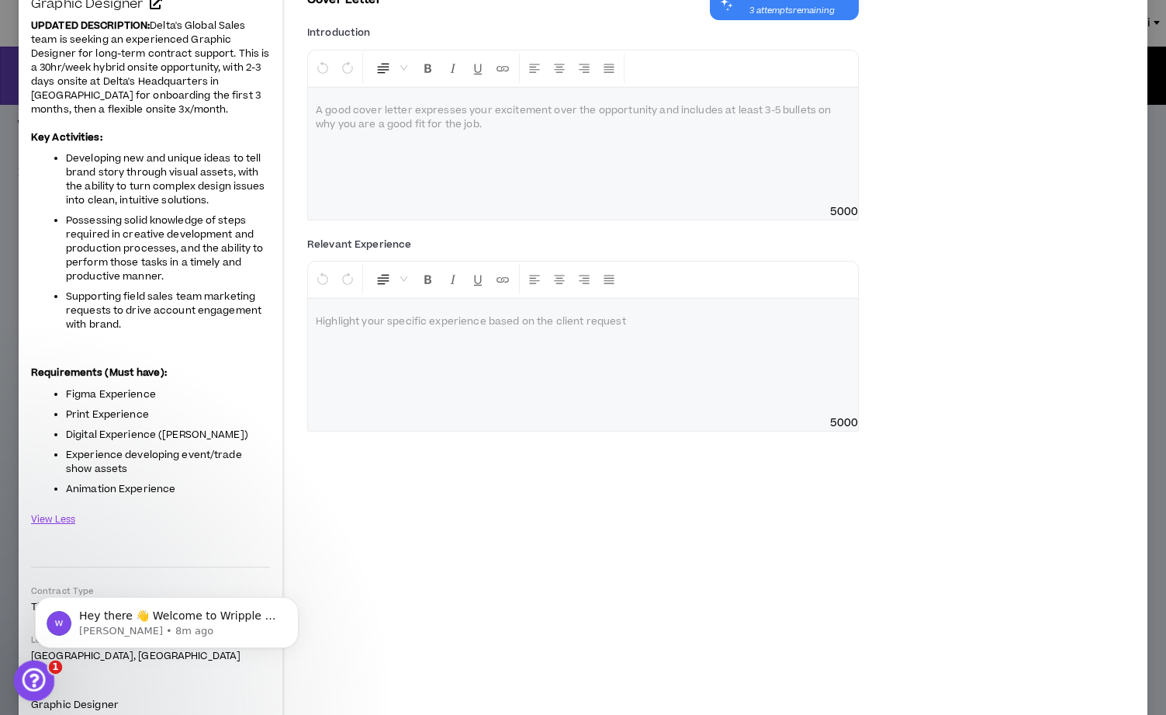
click at [37, 684] on icon "Open Intercom Messenger" at bounding box center [32, 679] width 26 height 26
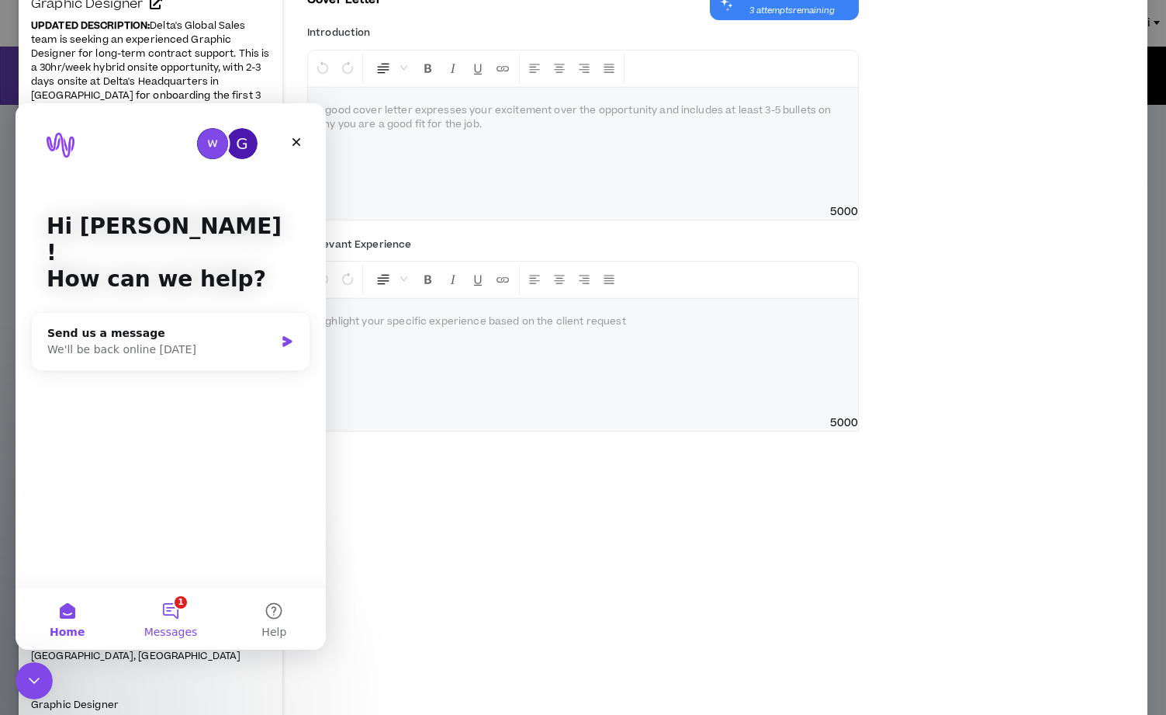
click at [174, 616] on button "1 Messages" at bounding box center [170, 618] width 103 height 62
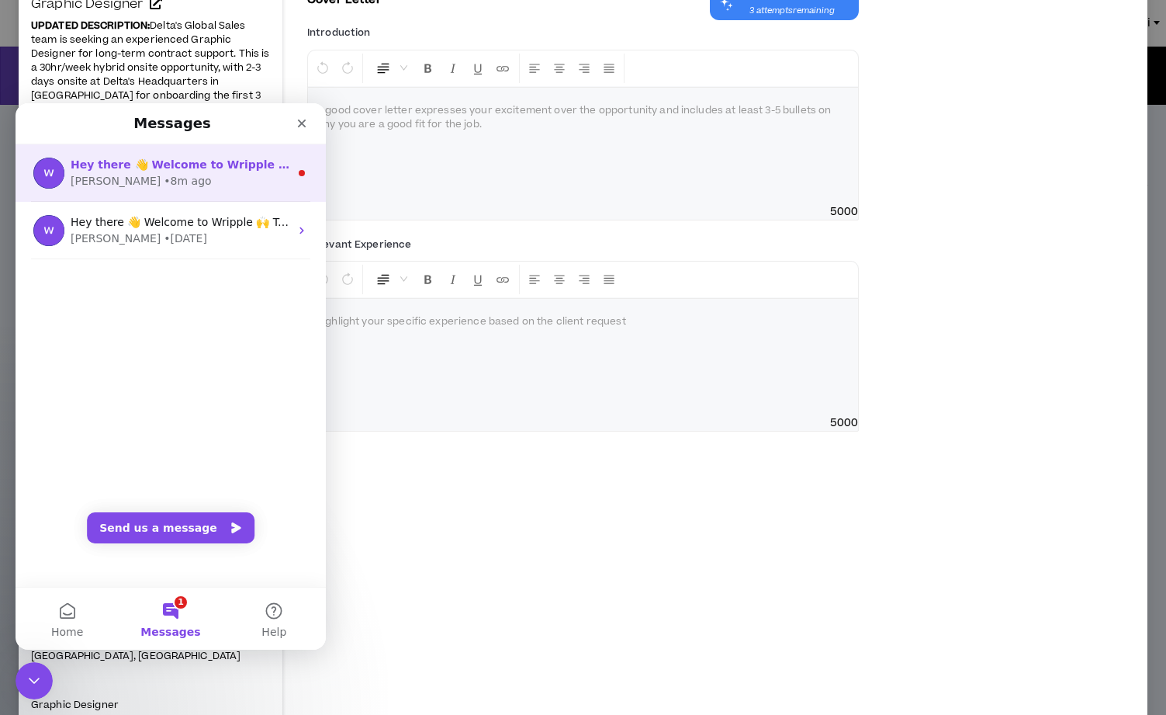
click at [208, 190] on div "Hey there 👋 Welcome to Wripple 🙌 Take a look around! If you have any questions,…" at bounding box center [171, 172] width 310 height 57
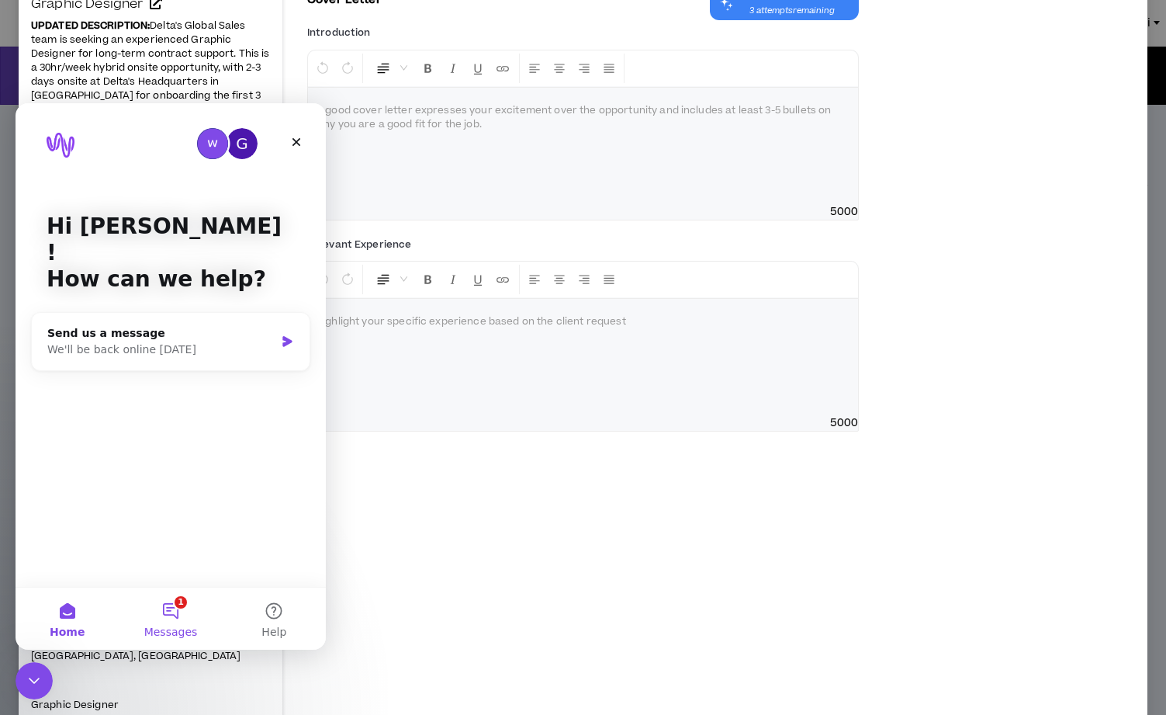
click at [189, 602] on button "1 Messages" at bounding box center [170, 618] width 103 height 62
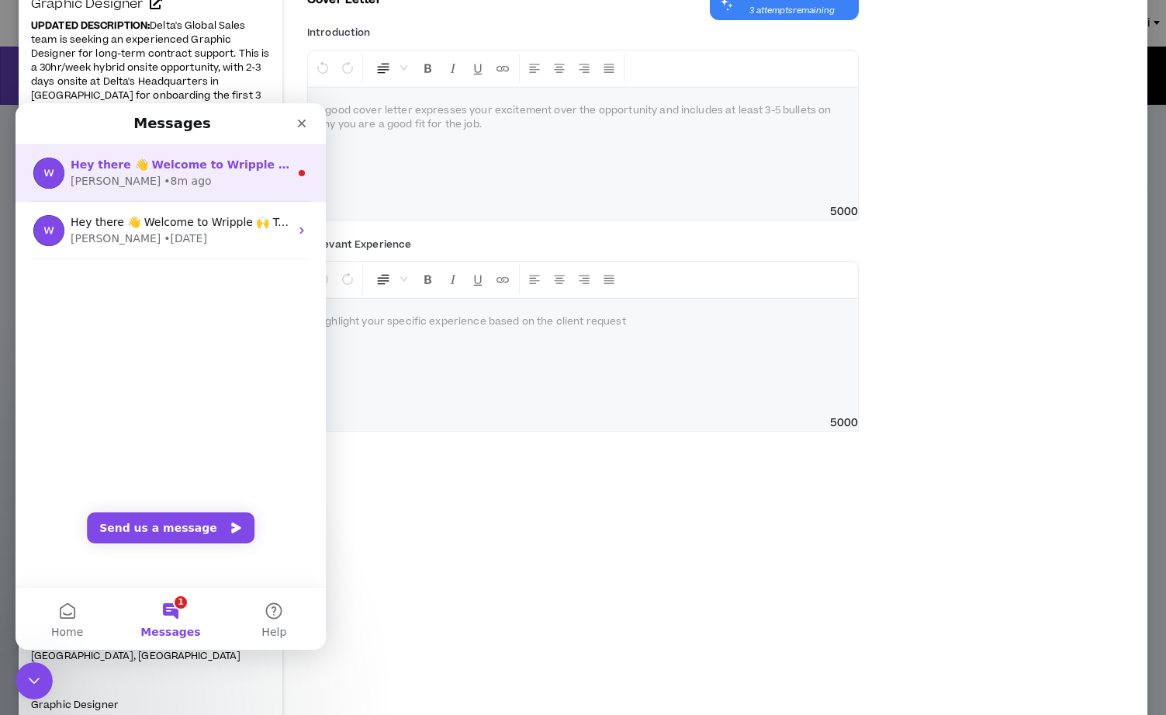
click at [280, 192] on div "Hey there 👋 Welcome to Wripple 🙌 Take a look around! If you have any questions,…" at bounding box center [171, 172] width 310 height 57
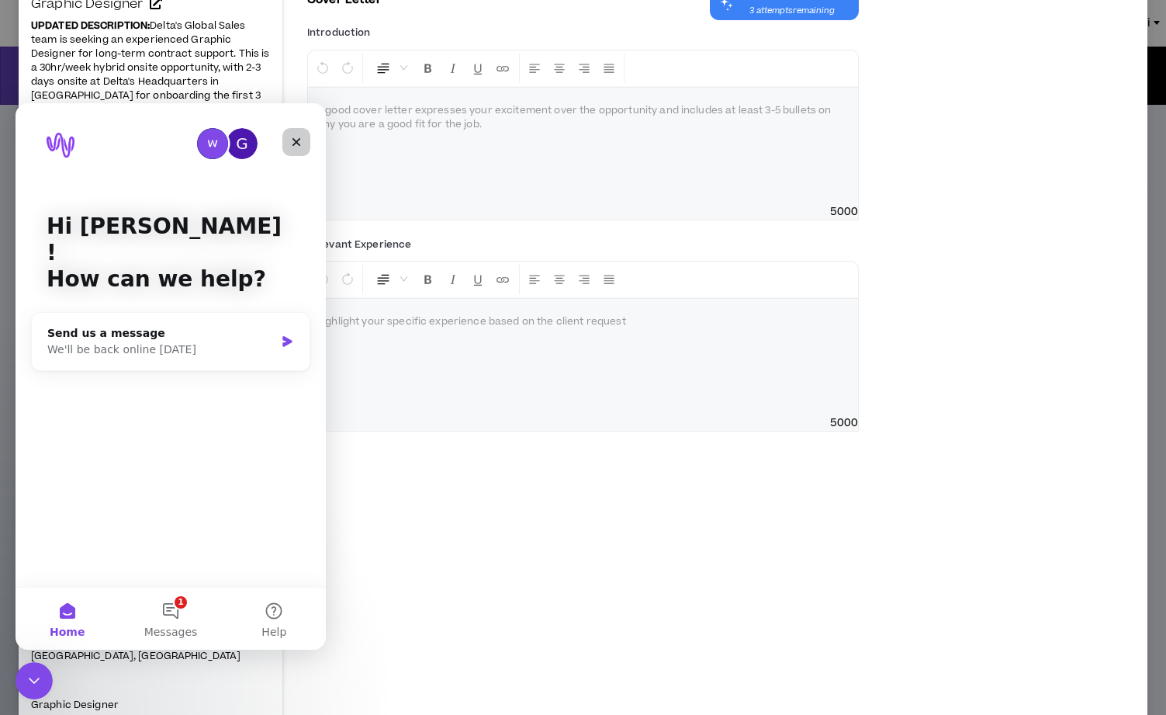
click at [299, 148] on div "Close" at bounding box center [296, 142] width 28 height 28
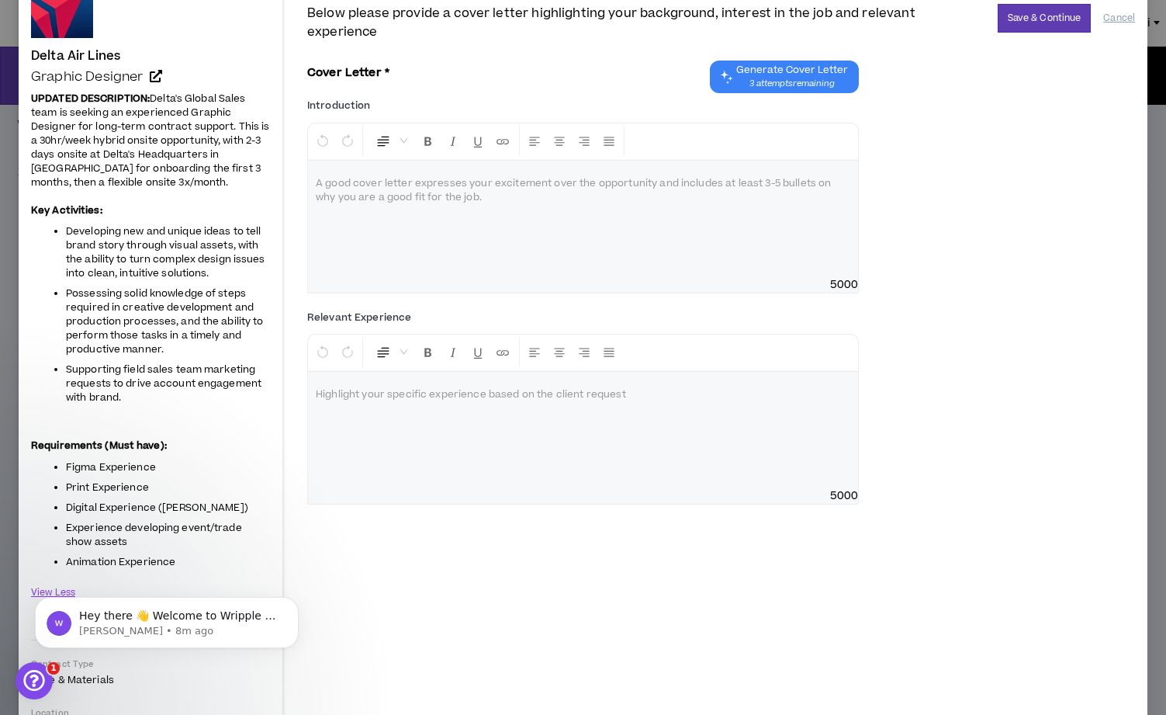
scroll to position [105, 0]
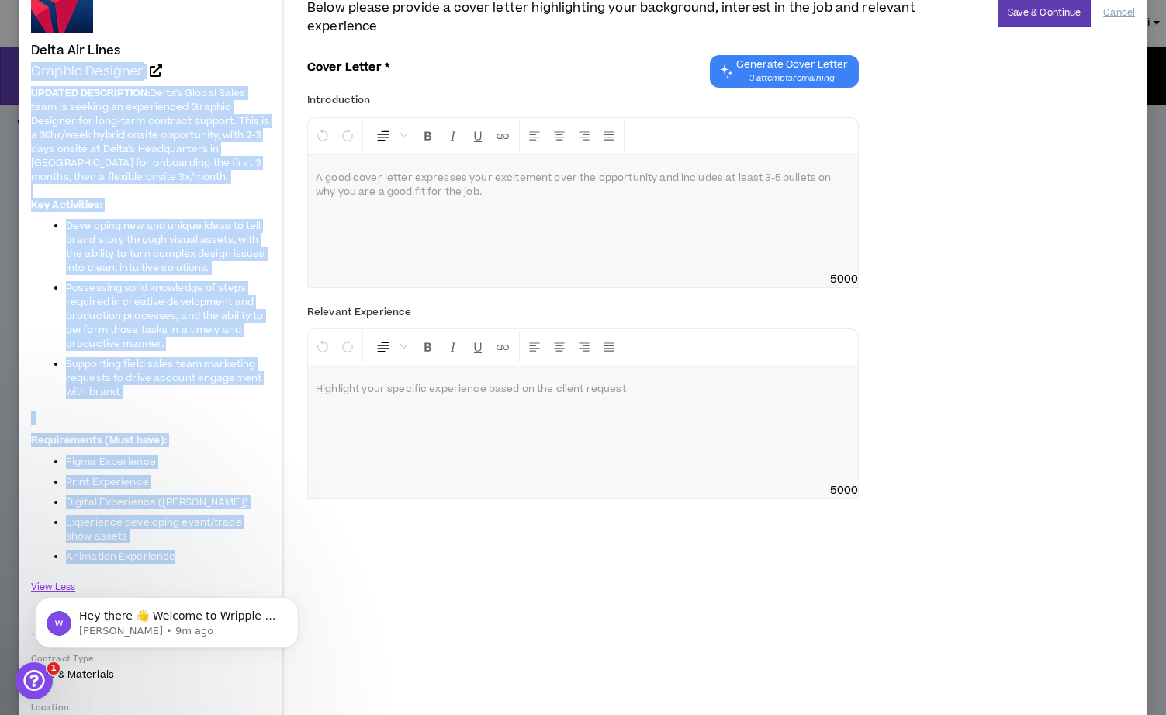
drag, startPoint x: 27, startPoint y: 72, endPoint x: 180, endPoint y: 559, distance: 510.7
click at [184, 559] on div "Delta Air Lines Graphic Designer Hide Details UPDATED DESCRIPTION: Delta's Glob…" at bounding box center [151, 532] width 264 height 1152
copy div "Graphic Designer UPDATED DESCRIPTION: Delta's Global Sales team is seeking an e…"
